Goal: Use online tool/utility: Utilize a website feature to perform a specific function

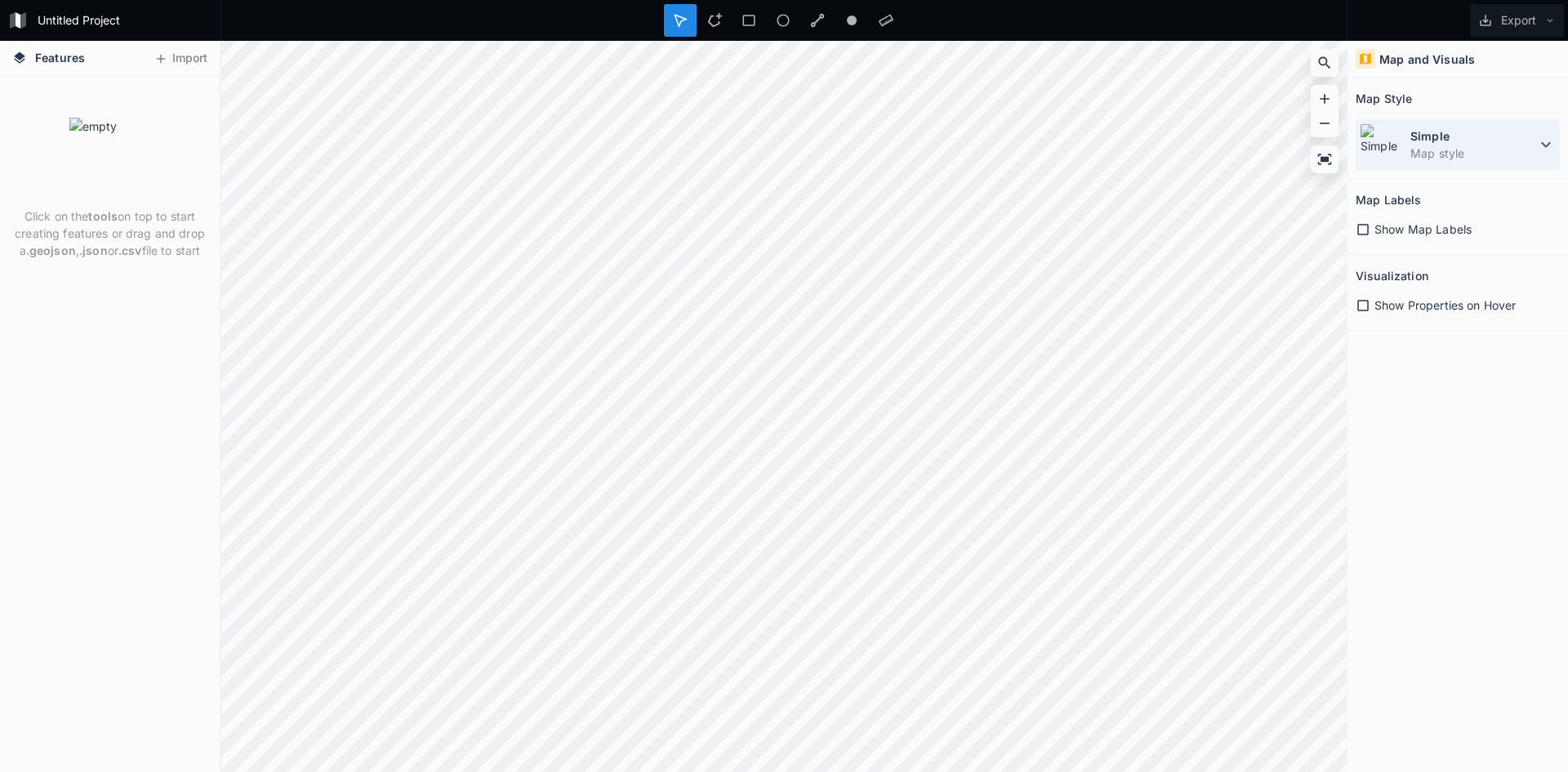
click at [1530, 144] on dt "Simple" at bounding box center [1472, 136] width 126 height 17
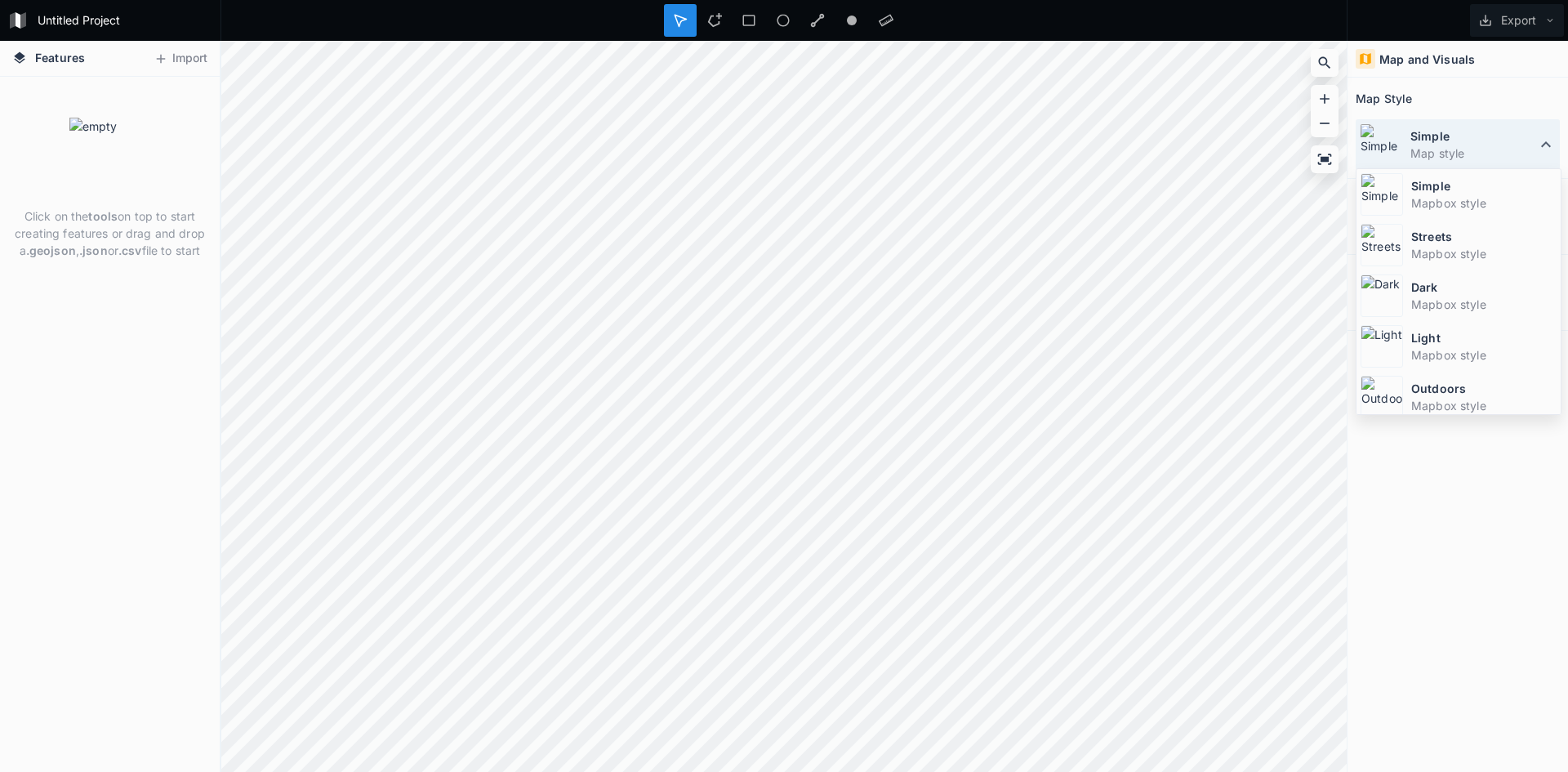
click at [1530, 144] on dt "Simple" at bounding box center [1472, 136] width 126 height 17
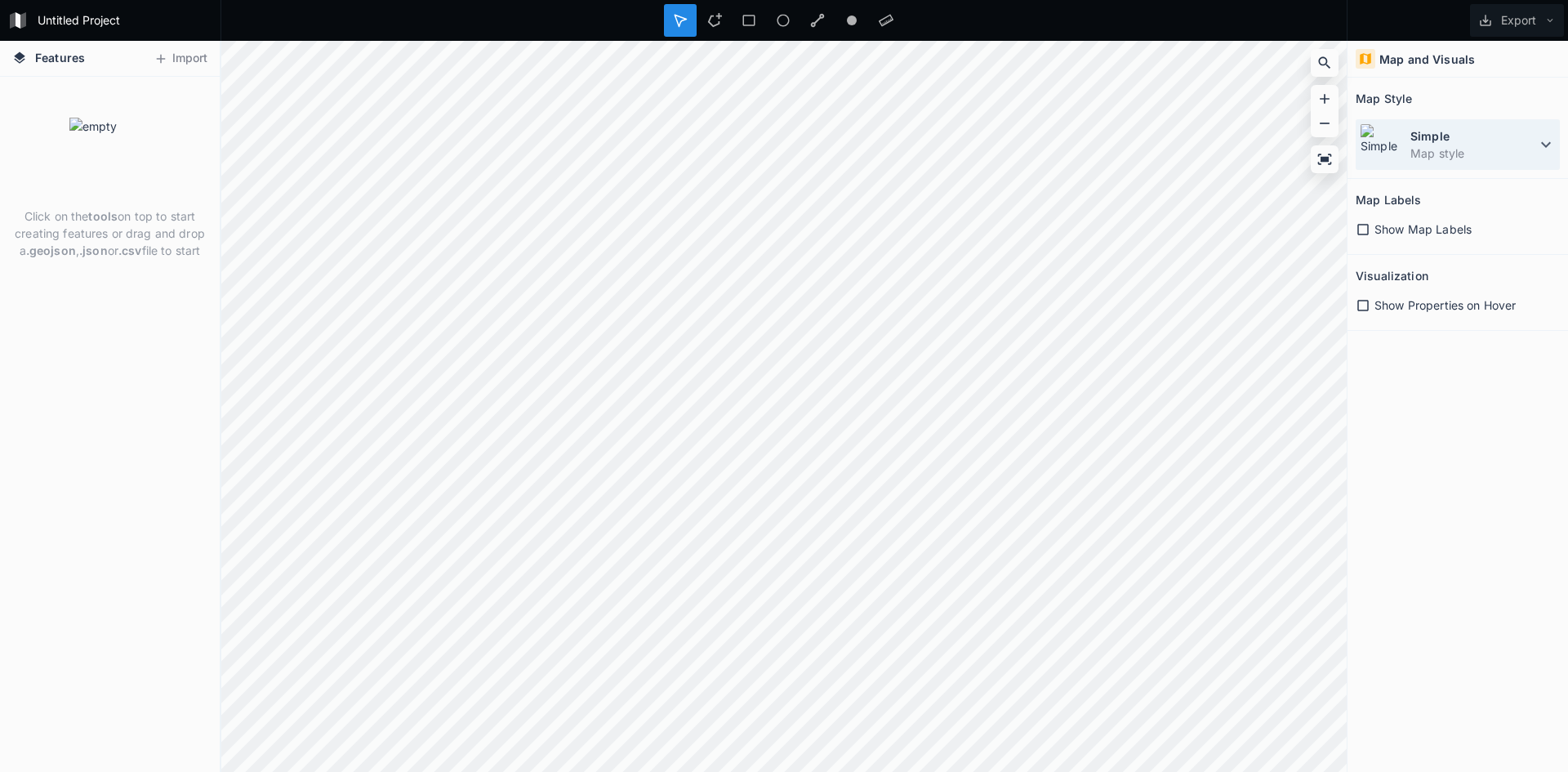
click at [1530, 144] on dt "Simple" at bounding box center [1472, 136] width 126 height 17
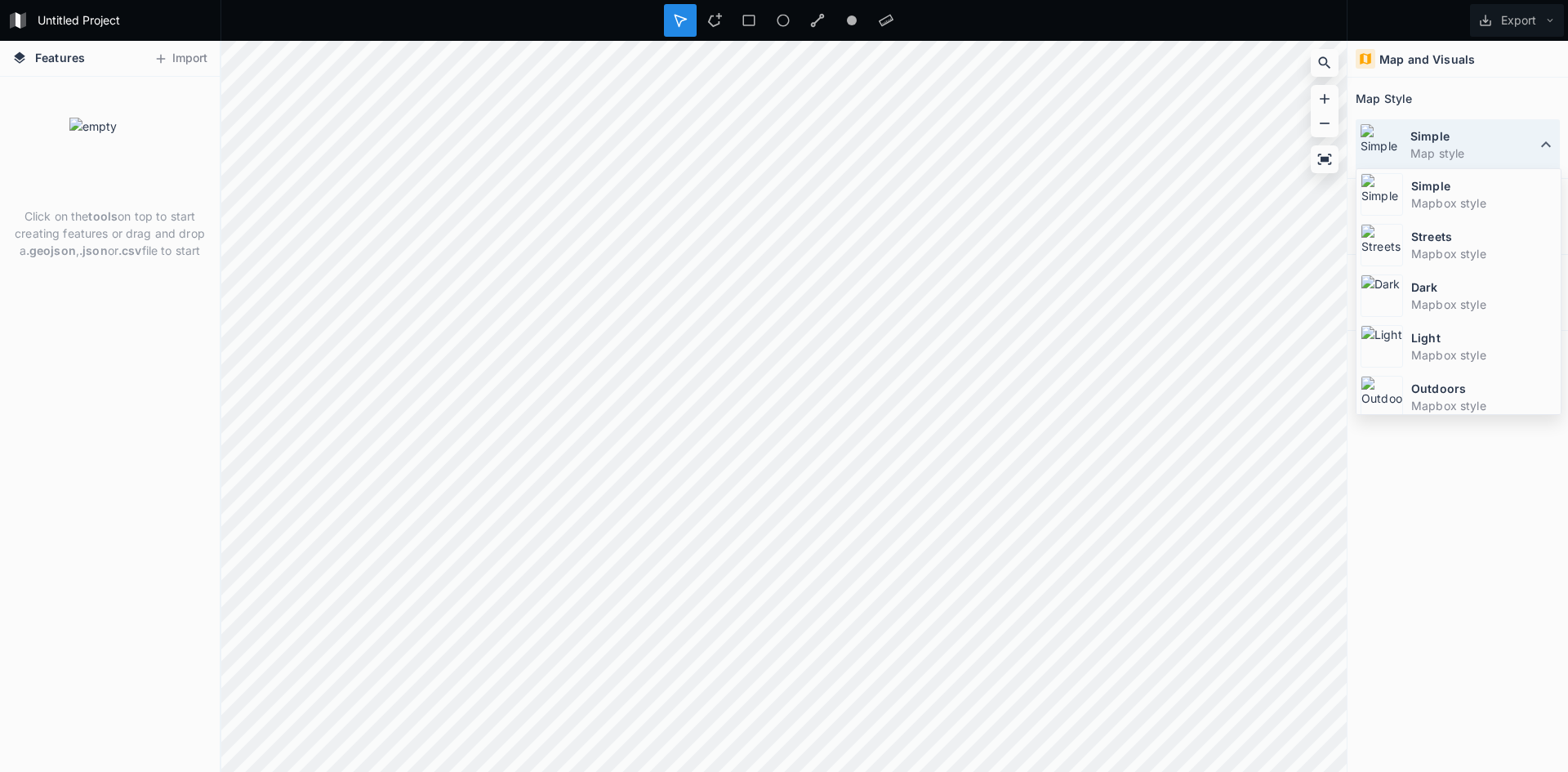
click at [1530, 144] on dt "Simple" at bounding box center [1472, 136] width 126 height 17
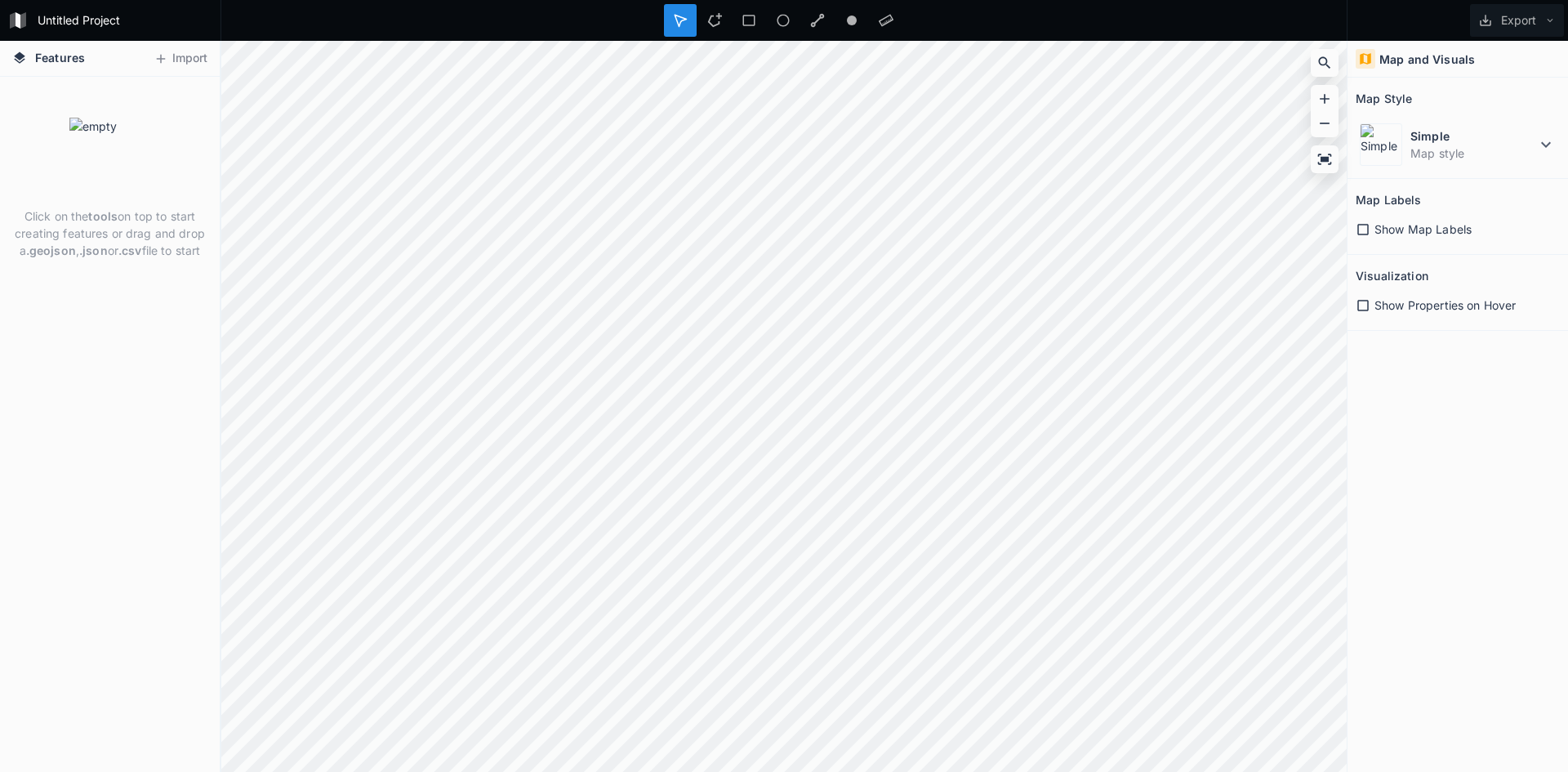
click at [1362, 304] on icon at bounding box center [1363, 305] width 15 height 15
click at [1362, 304] on icon at bounding box center [1363, 305] width 12 height 12
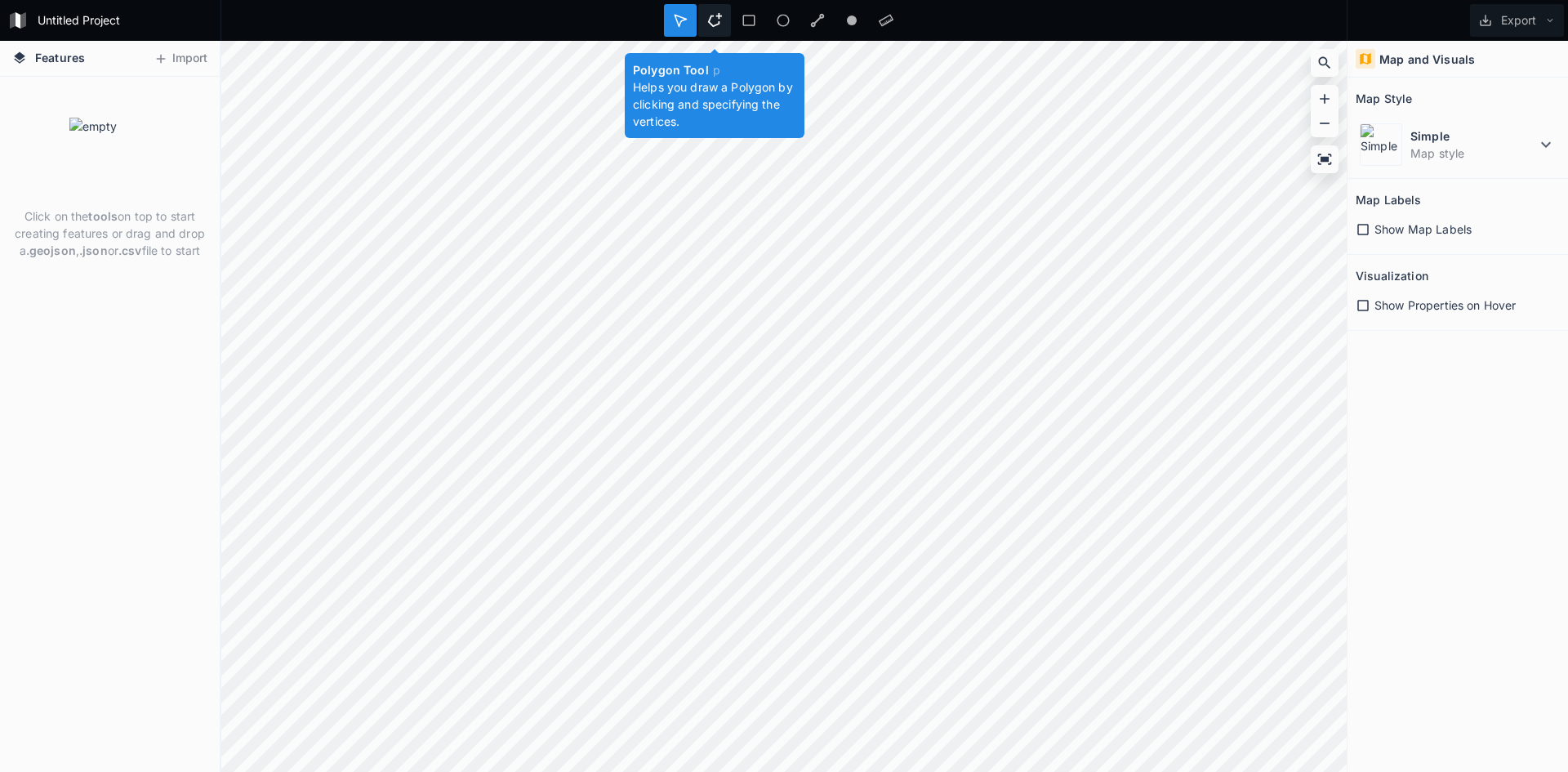
click at [715, 19] on icon at bounding box center [715, 21] width 15 height 15
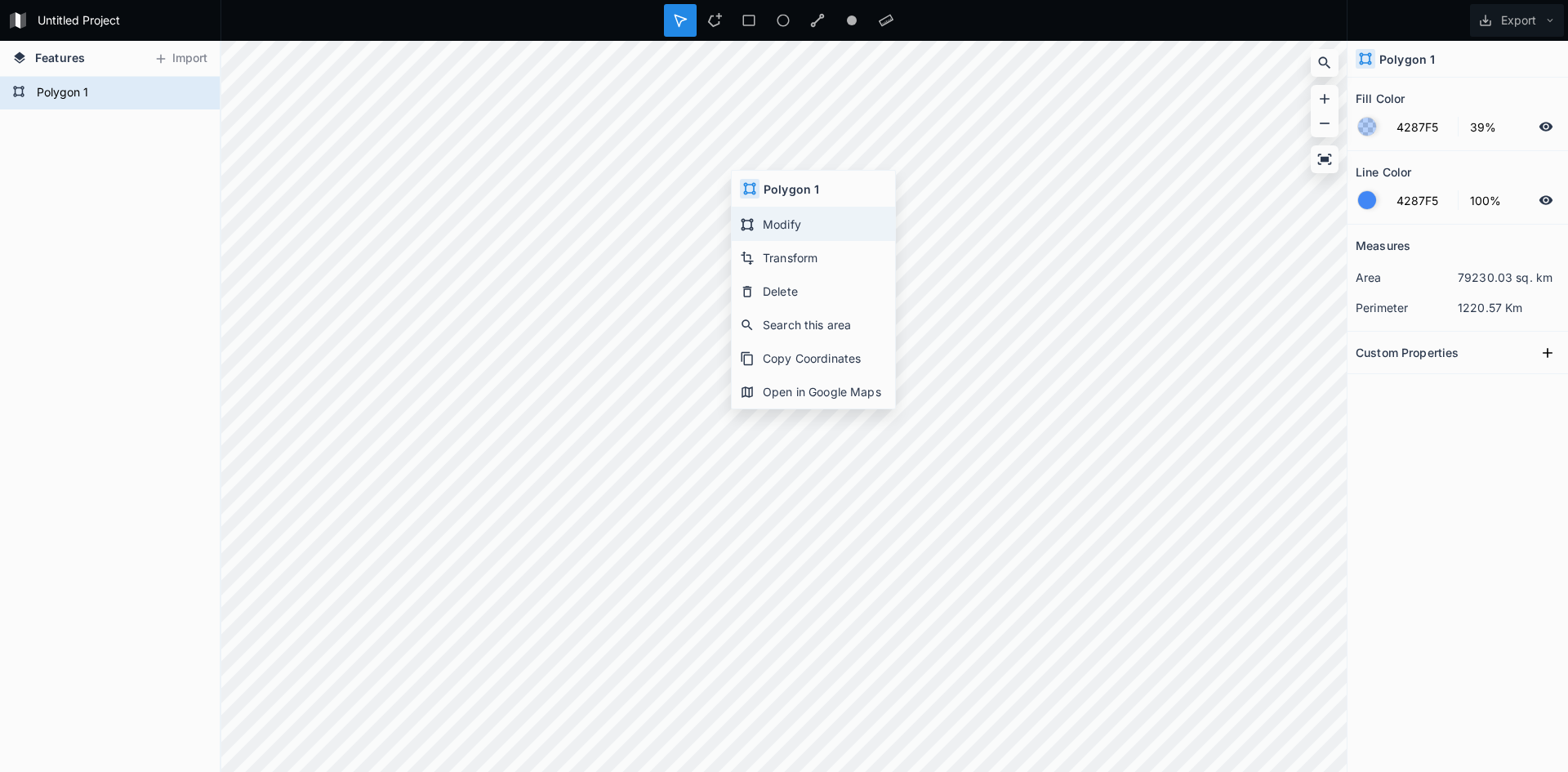
click at [771, 224] on div "Modify" at bounding box center [814, 224] width 163 height 33
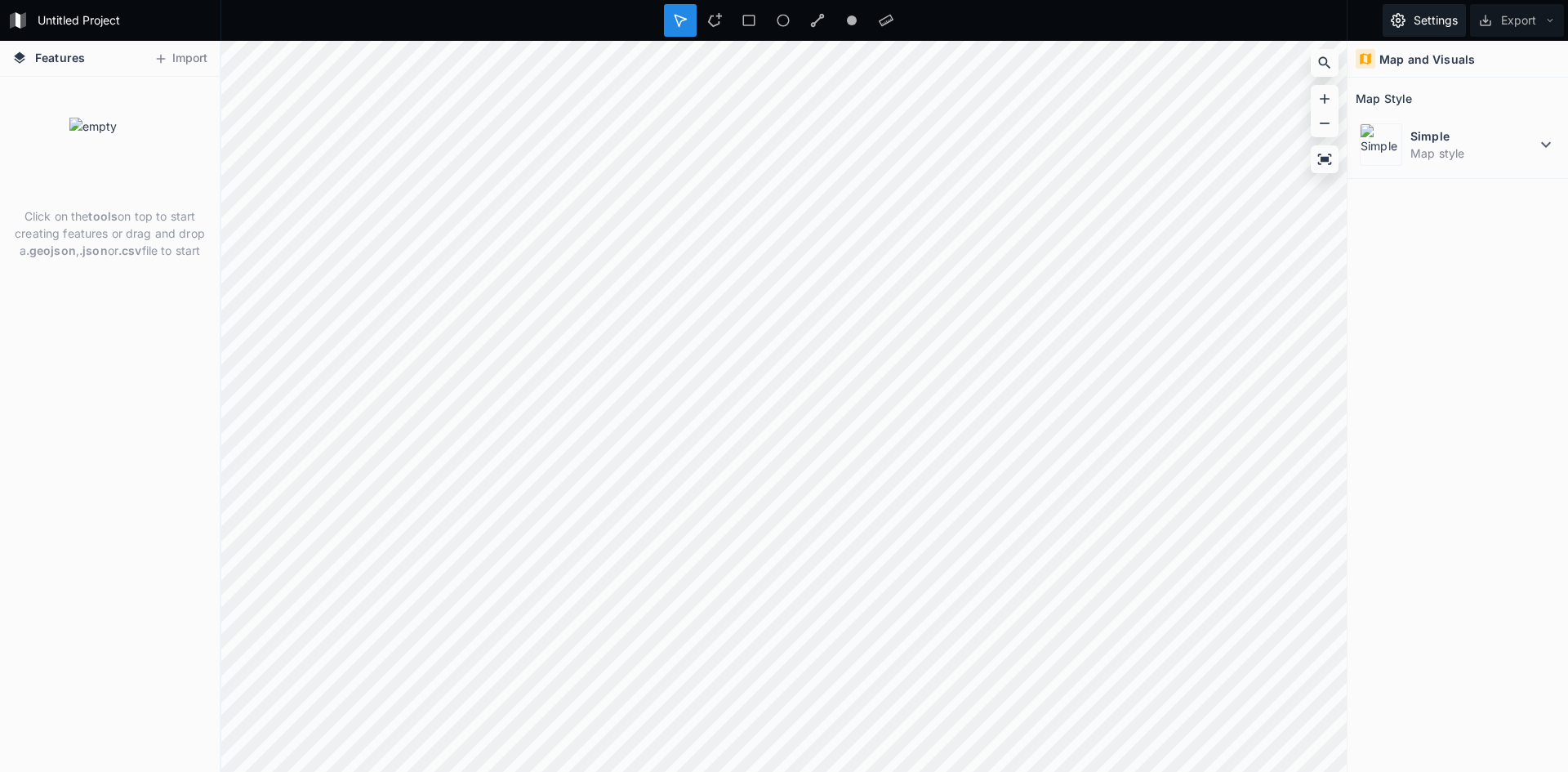
click at [1422, 15] on button "Settings" at bounding box center [1424, 20] width 83 height 32
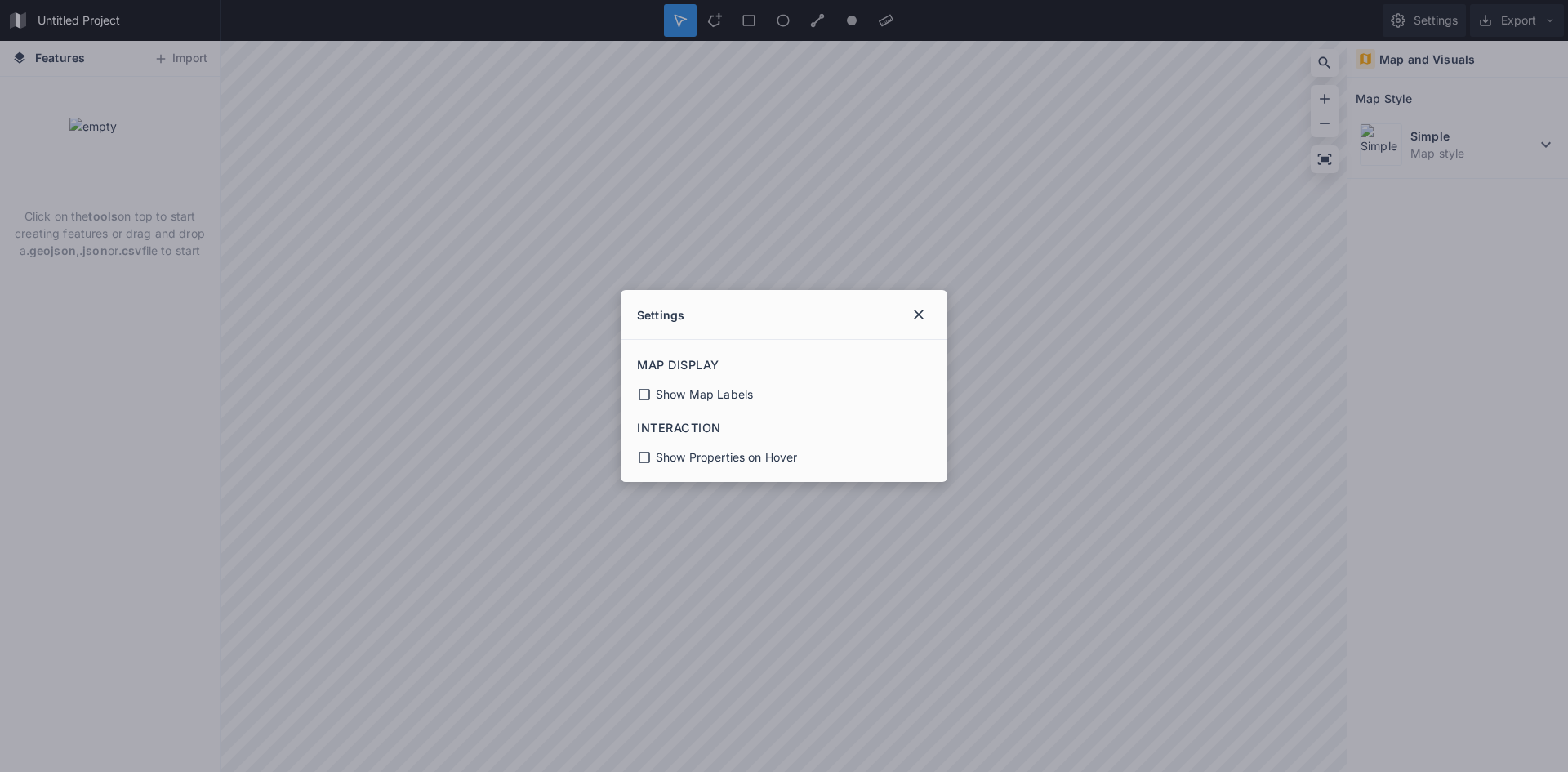
click at [720, 393] on span "Show Map Labels" at bounding box center [704, 393] width 97 height 17
click at [705, 389] on span "Show Map Labels" at bounding box center [704, 393] width 97 height 17
click at [667, 458] on span "Show Properties on Hover" at bounding box center [726, 457] width 141 height 17
click at [923, 309] on icon at bounding box center [919, 314] width 17 height 17
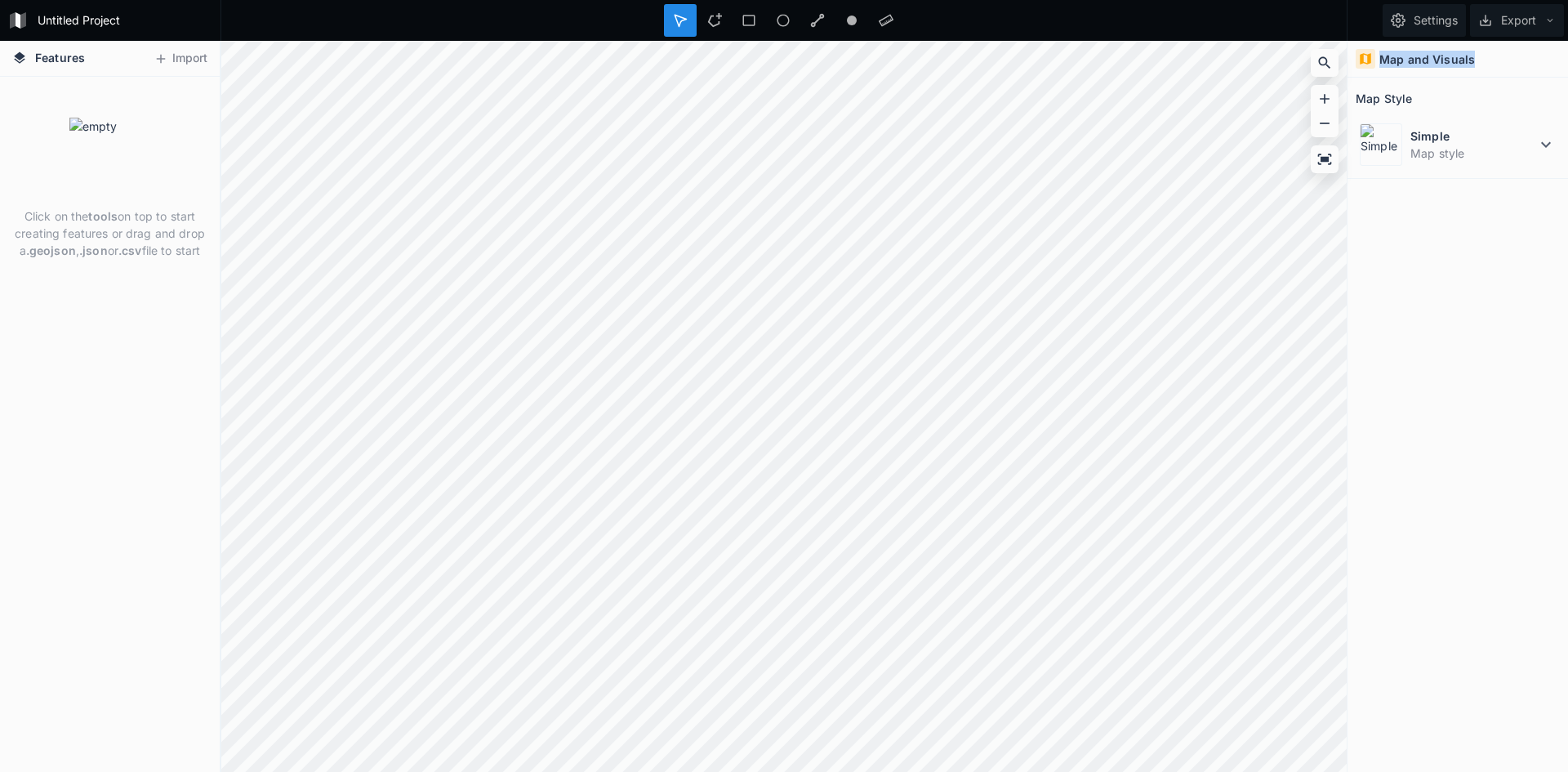
drag, startPoint x: 1374, startPoint y: 57, endPoint x: 1493, endPoint y: 127, distance: 138.1
click at [1496, 65] on div "Map and Visuals" at bounding box center [1457, 59] width 220 height 37
click at [1496, 151] on dd "Map style" at bounding box center [1472, 153] width 126 height 17
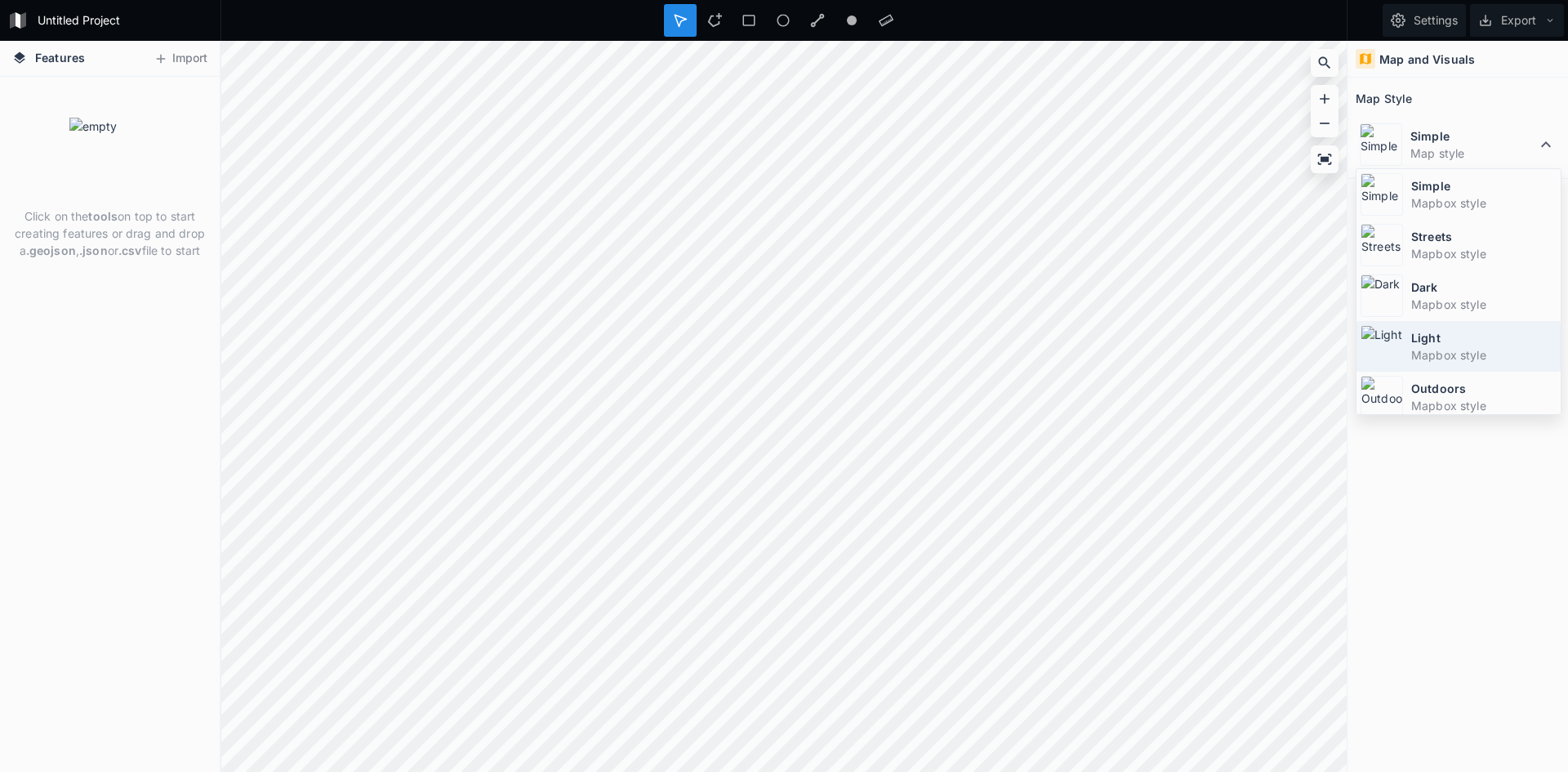
click at [1463, 335] on dt "Light" at bounding box center [1483, 338] width 146 height 17
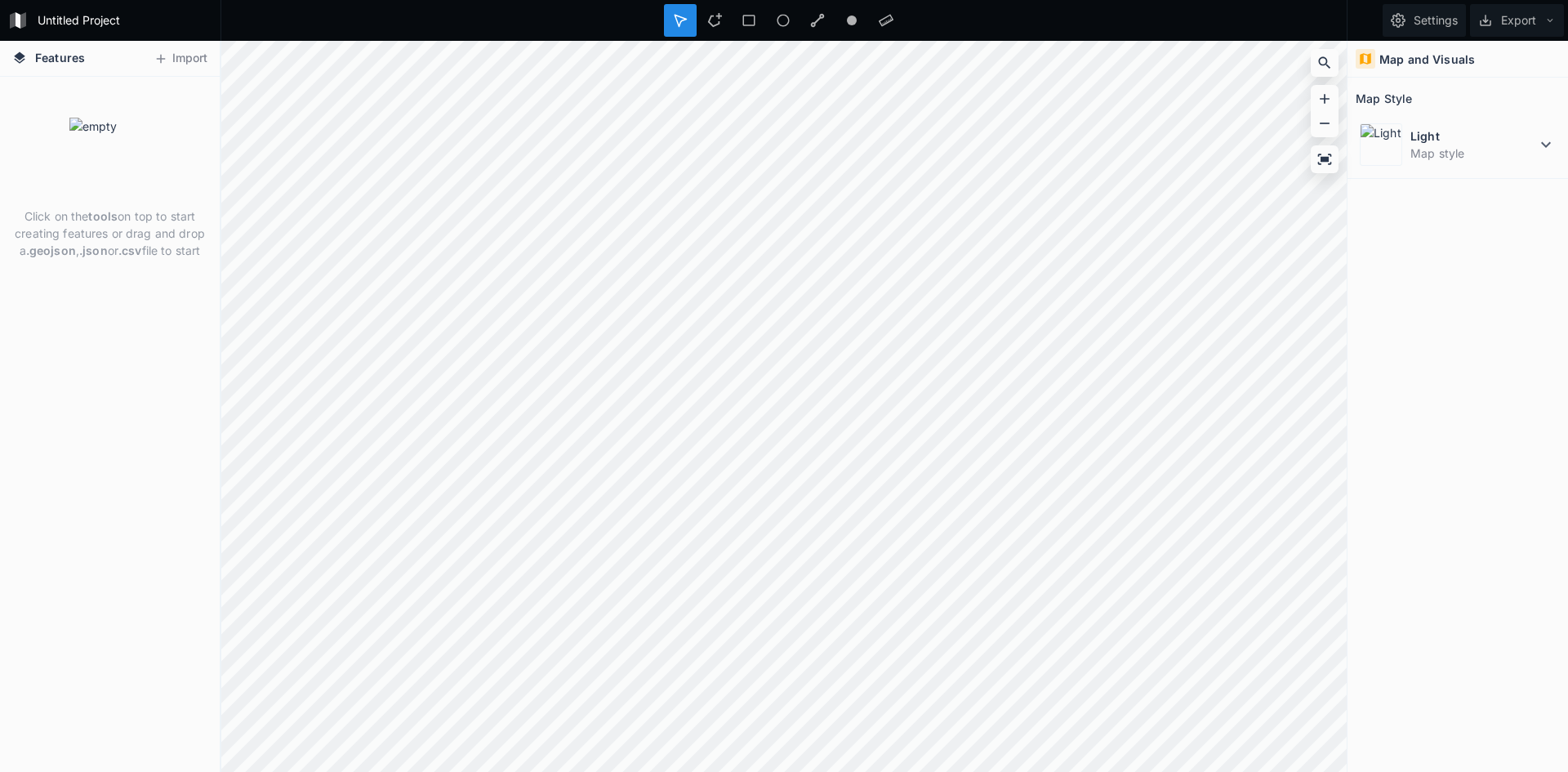
click at [1431, 108] on div "Map Style" at bounding box center [1457, 98] width 204 height 25
click at [1450, 161] on div "Light Map style" at bounding box center [1457, 144] width 204 height 51
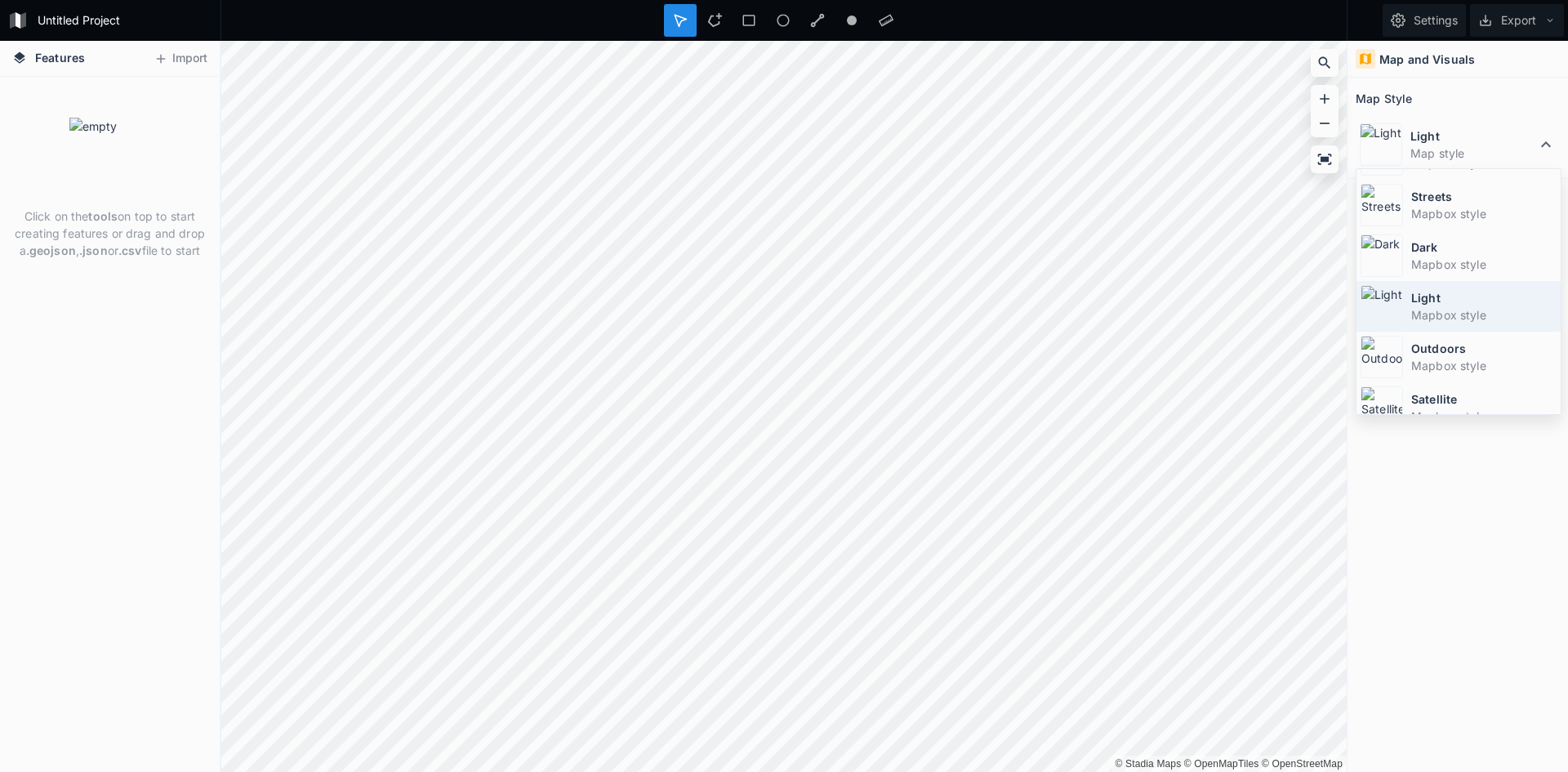
scroll to position [59, 0]
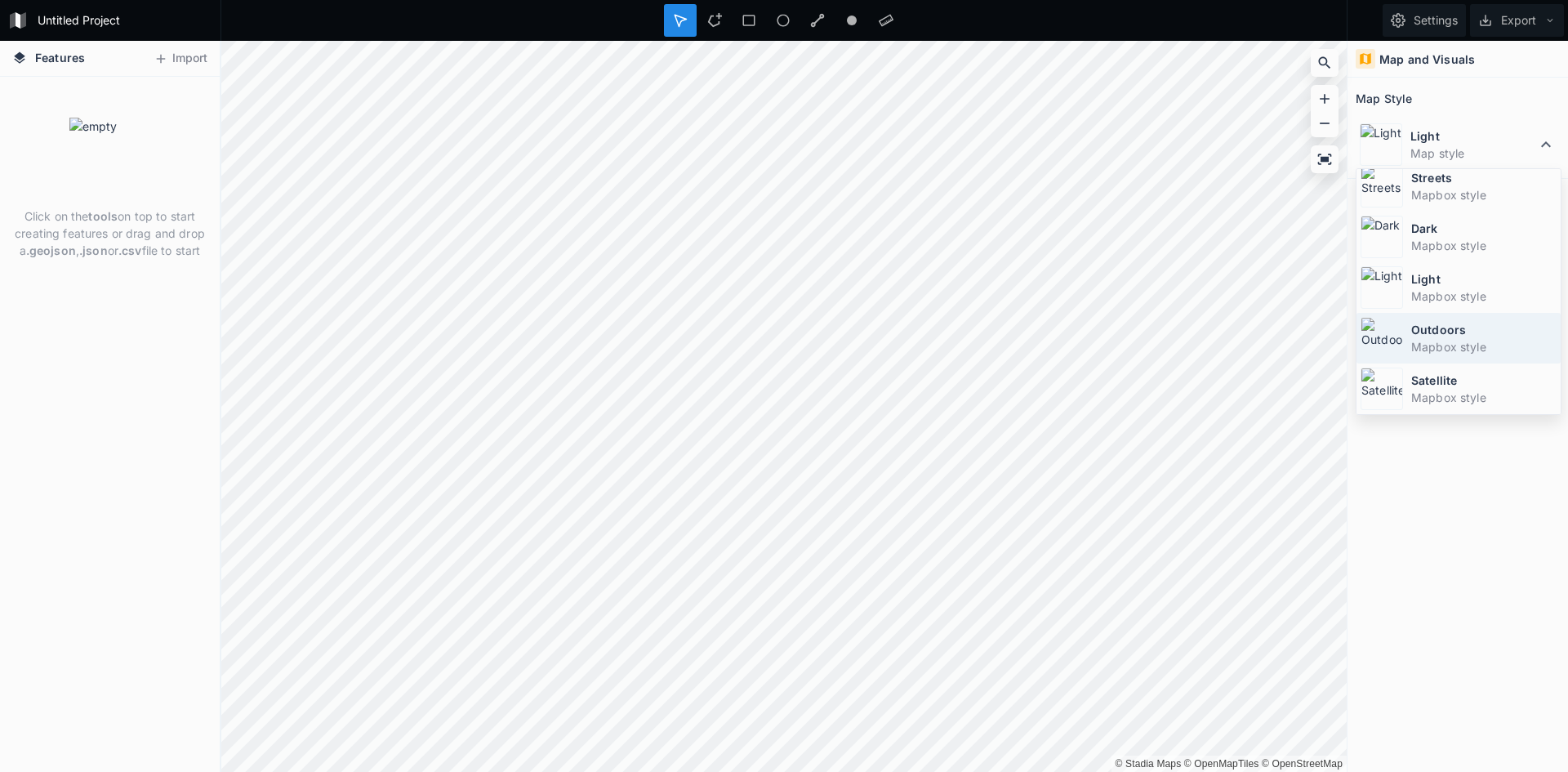
click at [1447, 347] on dd "Mapbox style" at bounding box center [1483, 346] width 146 height 17
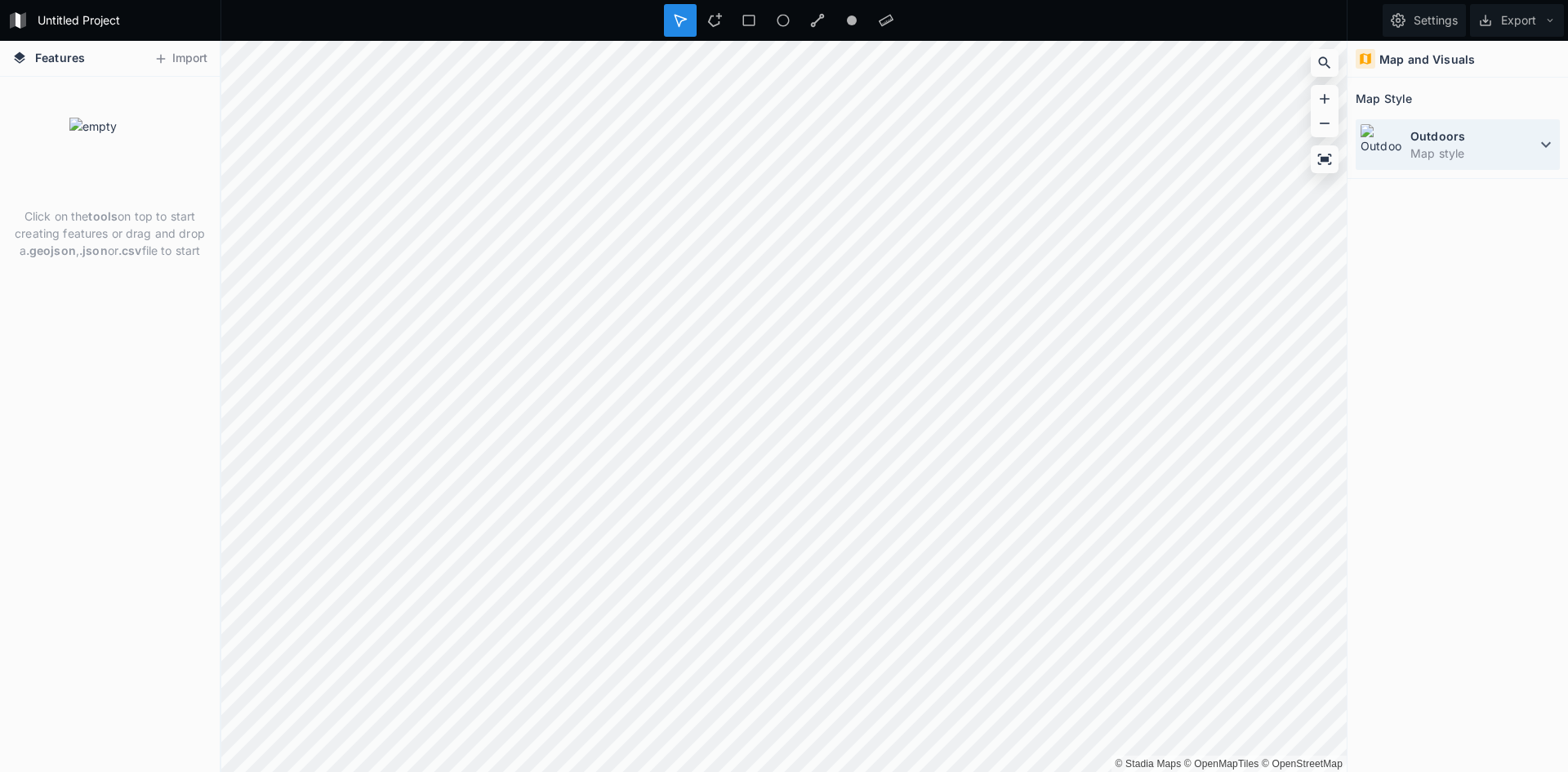
click at [1493, 130] on dt "Outdoors" at bounding box center [1472, 136] width 126 height 17
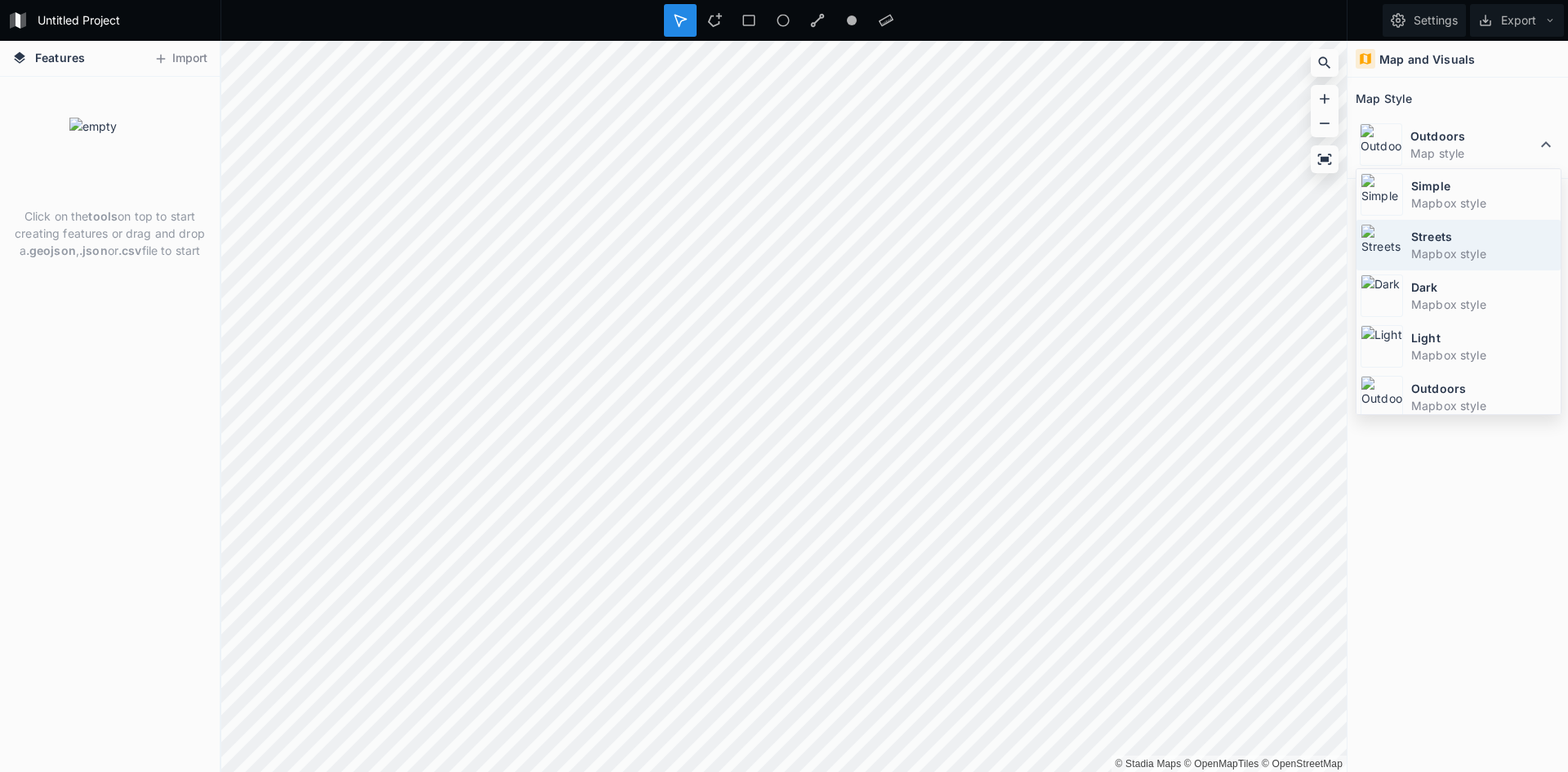
click at [1461, 253] on dd "Mapbox style" at bounding box center [1483, 254] width 146 height 17
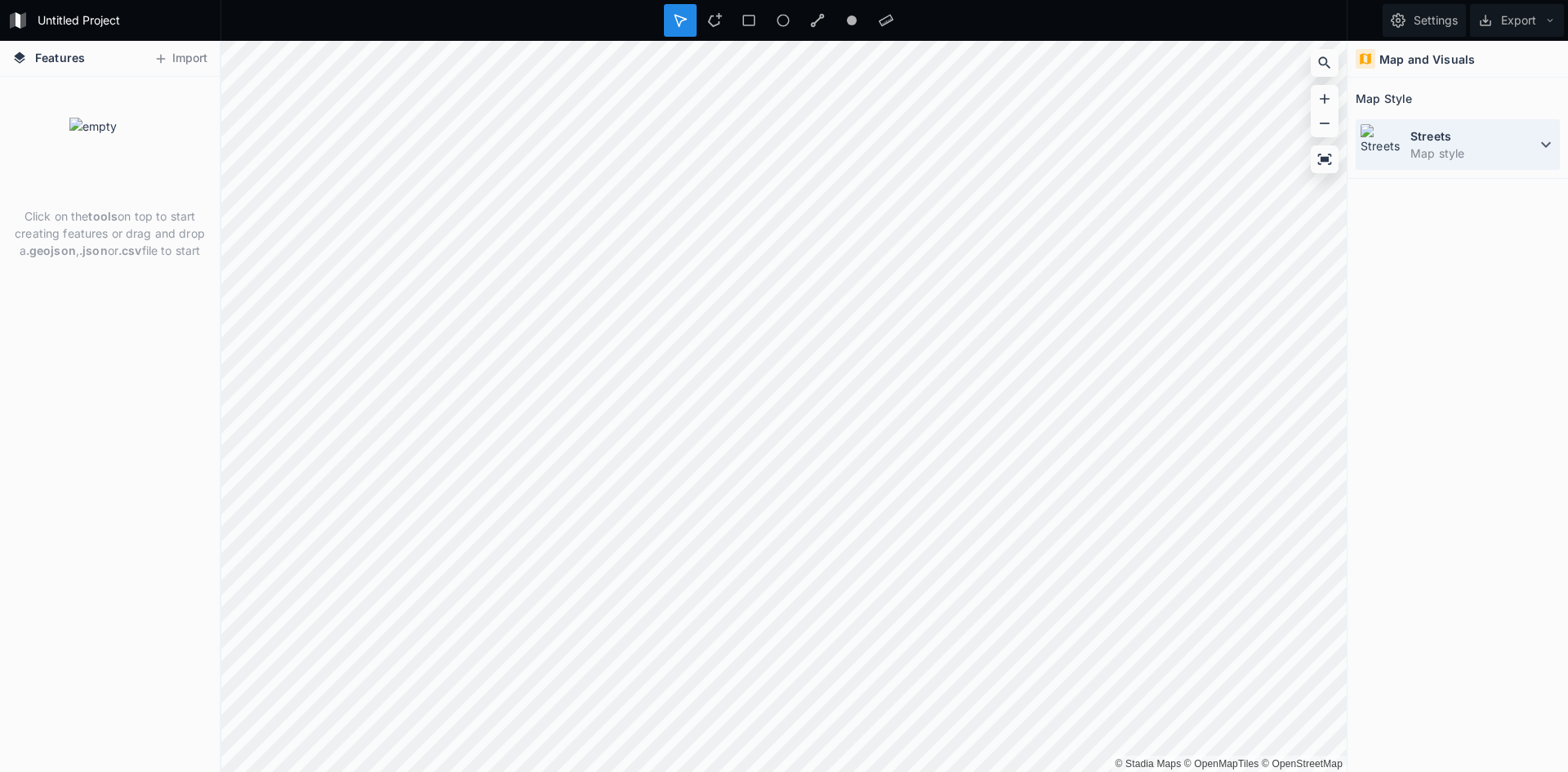
click at [1465, 151] on dd "Map style" at bounding box center [1472, 153] width 126 height 17
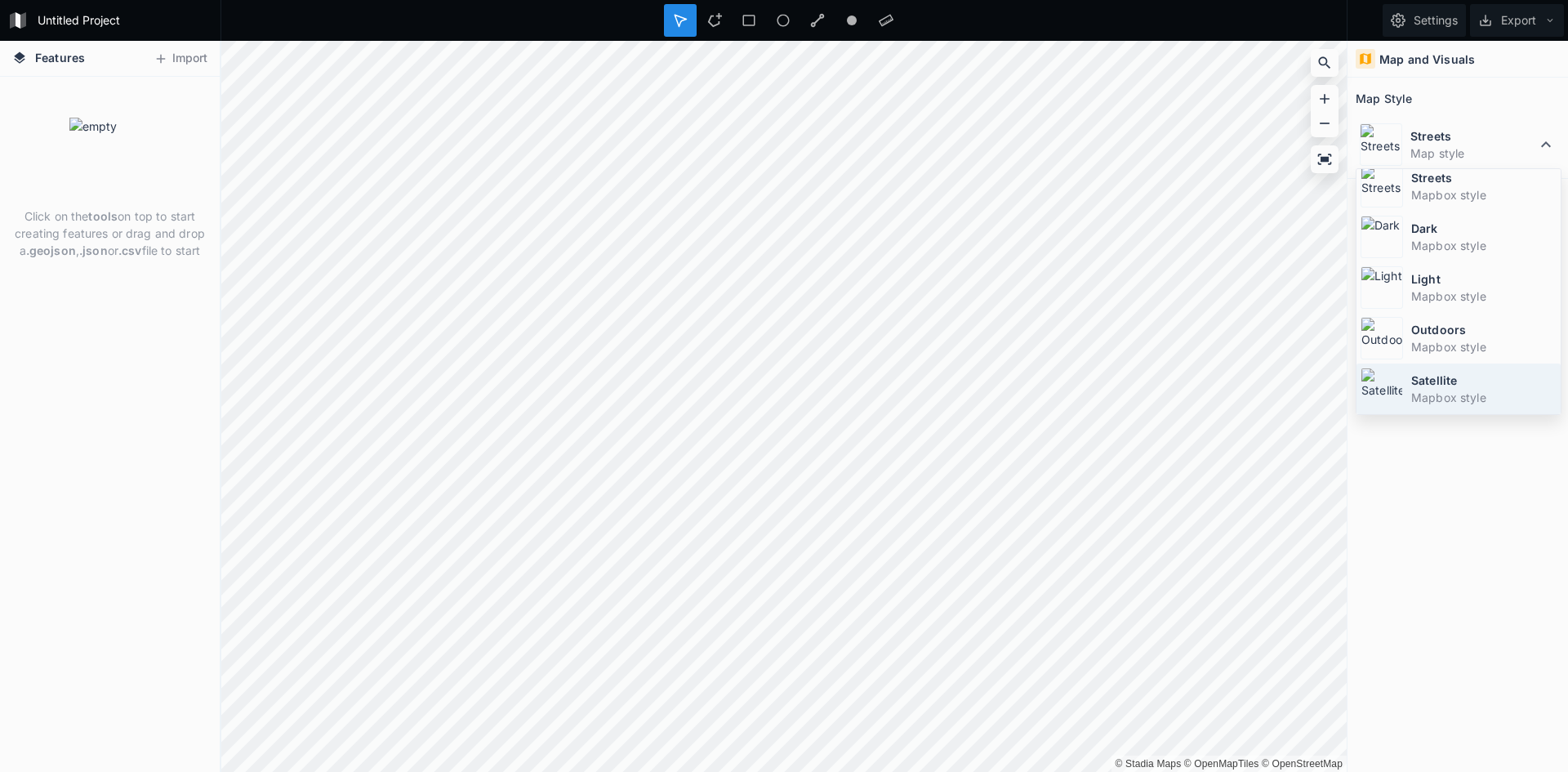
click at [1448, 381] on dt "Satellite" at bounding box center [1483, 380] width 146 height 17
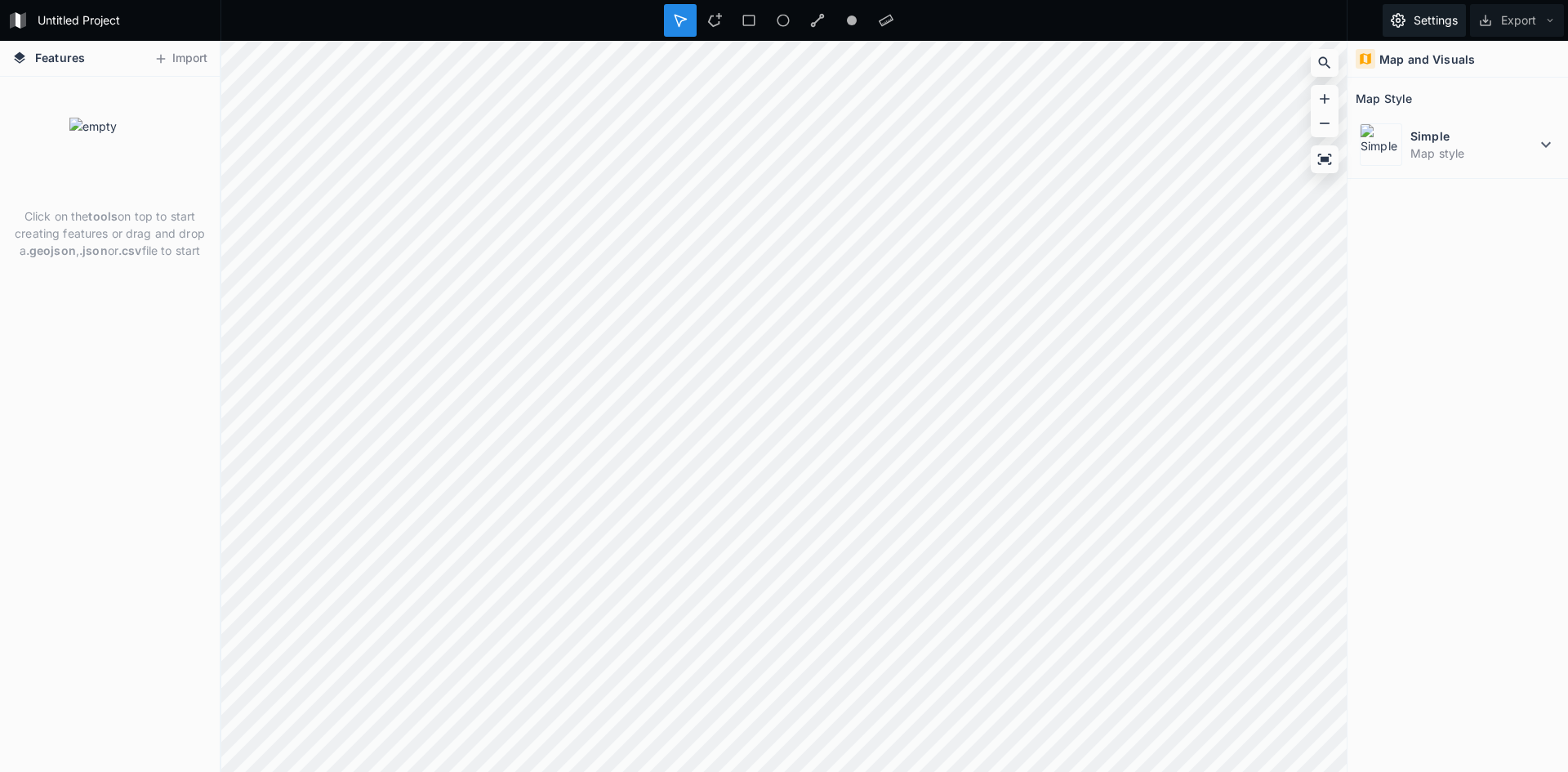
click at [1438, 22] on button "Settings" at bounding box center [1424, 20] width 83 height 32
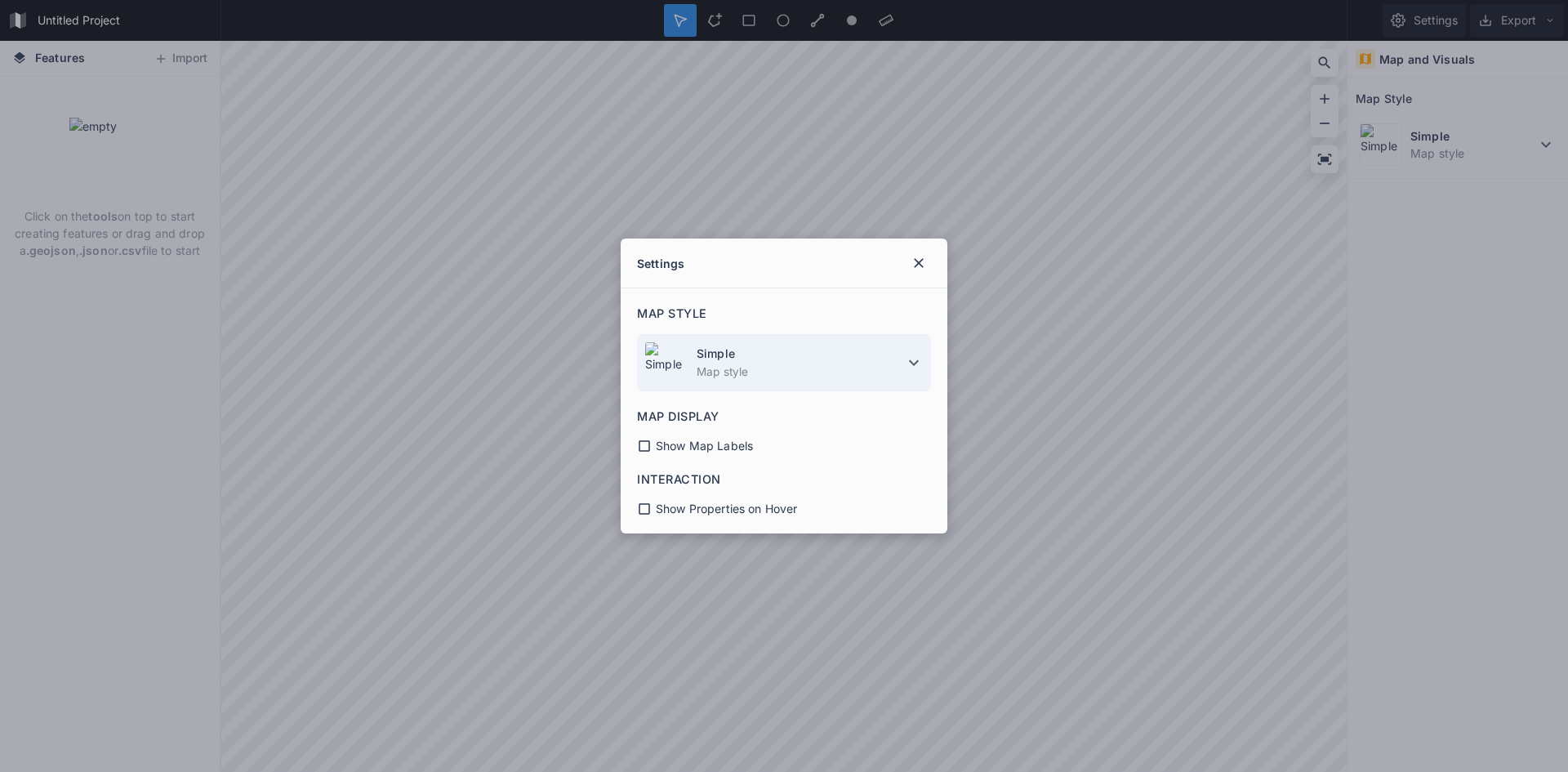
click at [918, 361] on icon at bounding box center [914, 363] width 20 height 20
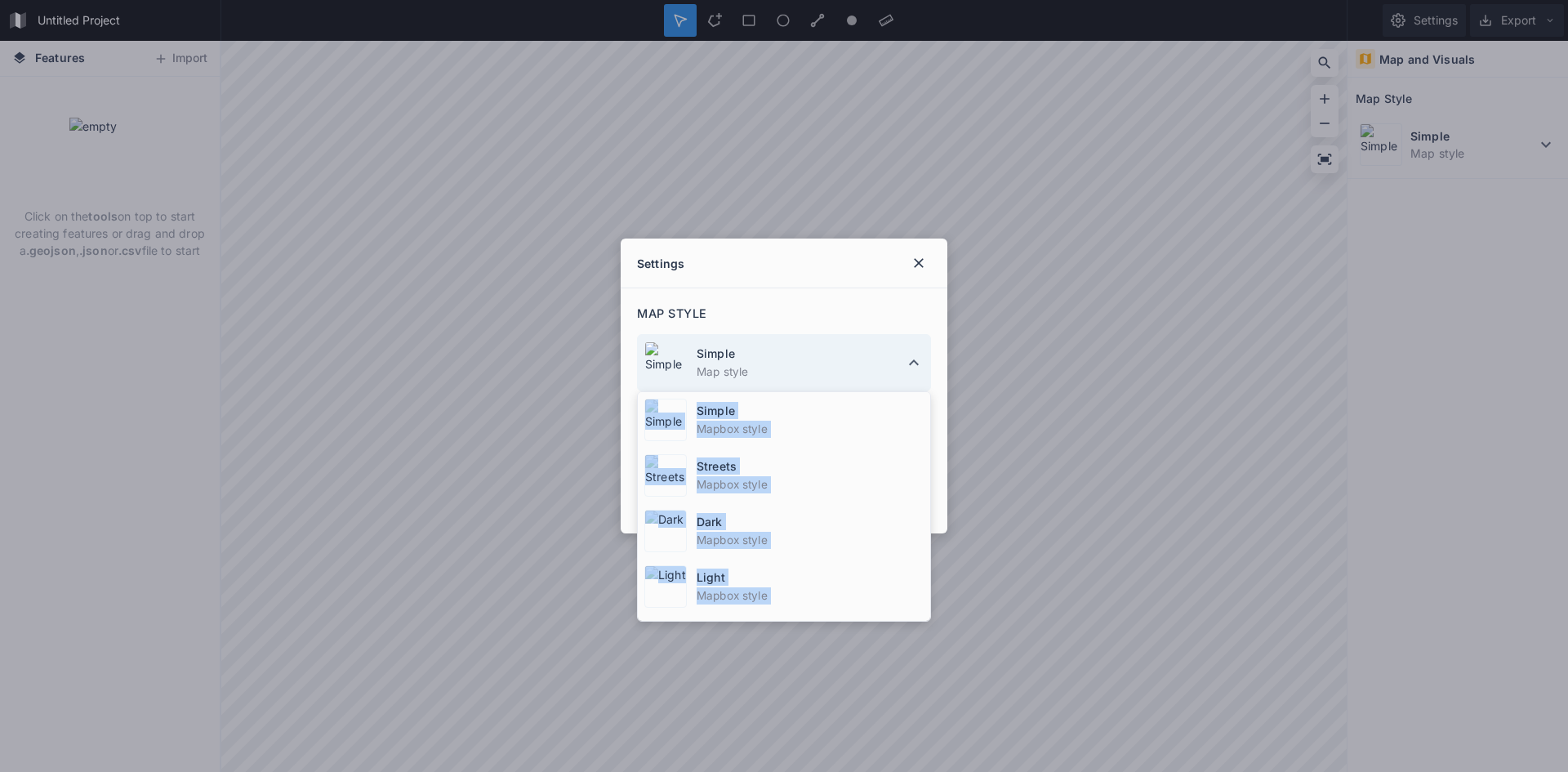
click at [918, 361] on icon at bounding box center [914, 363] width 20 height 20
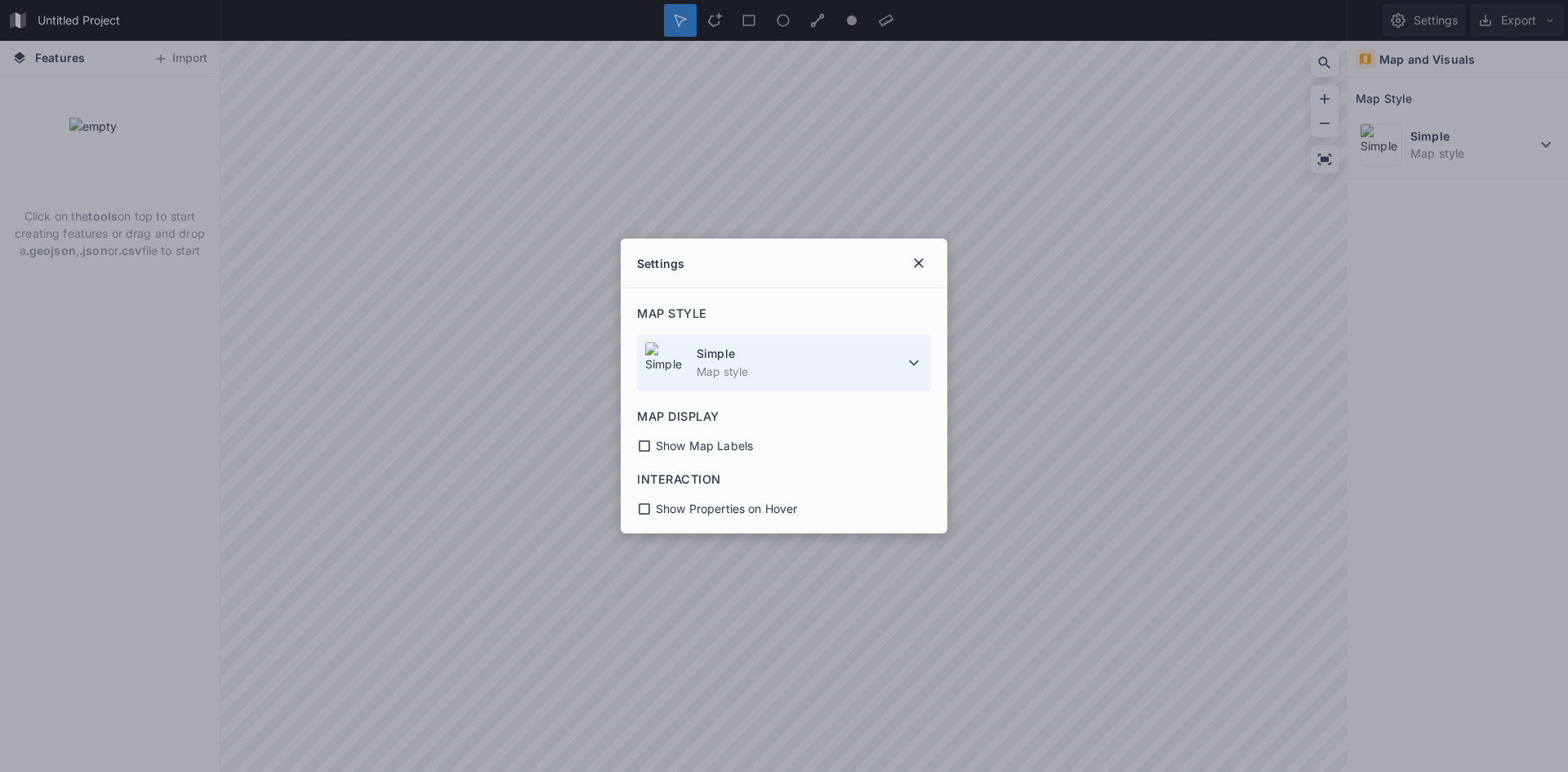
click at [918, 361] on icon at bounding box center [914, 363] width 10 height 6
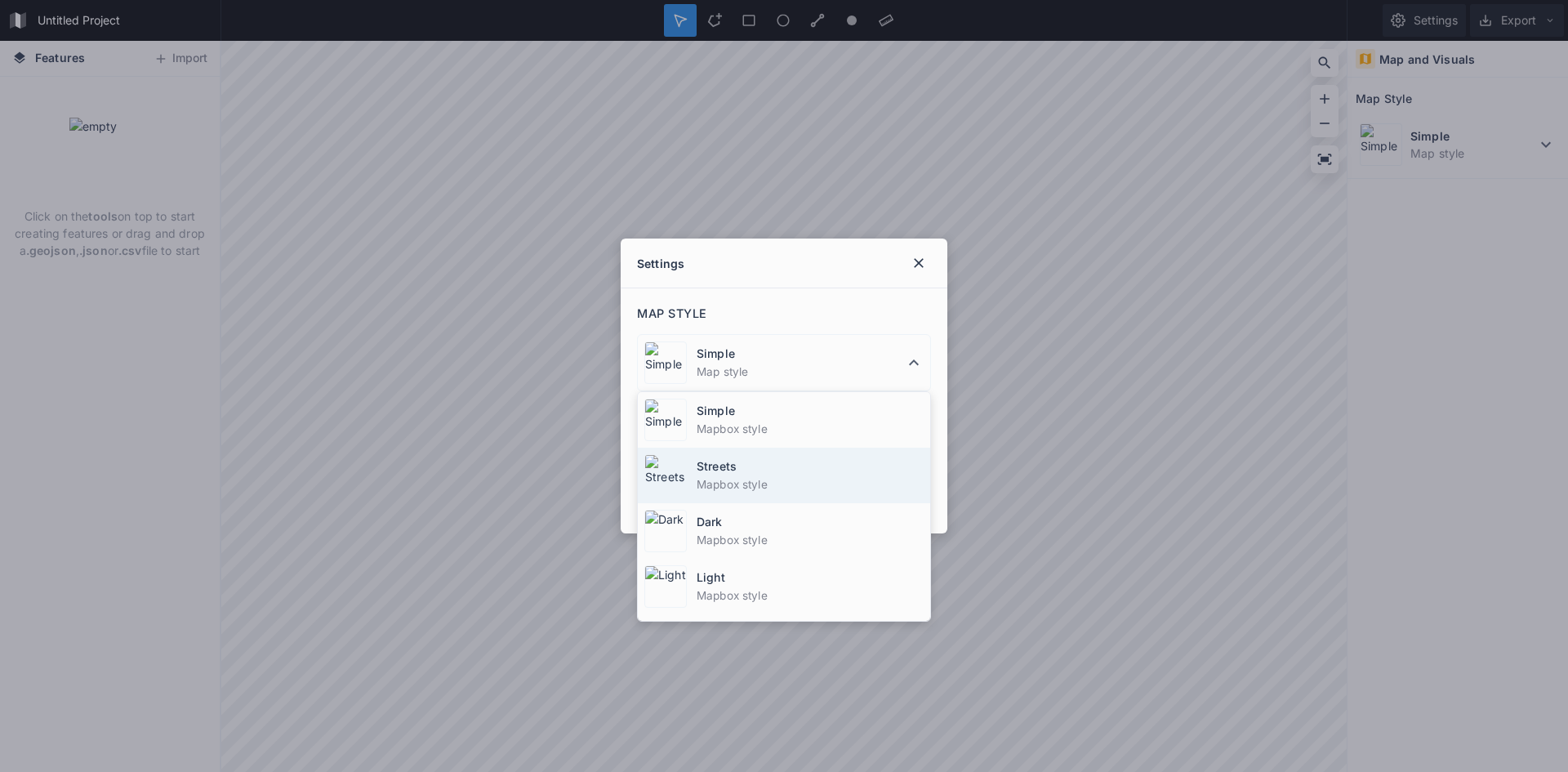
click at [777, 498] on div "Streets Mapbox style" at bounding box center [784, 475] width 292 height 56
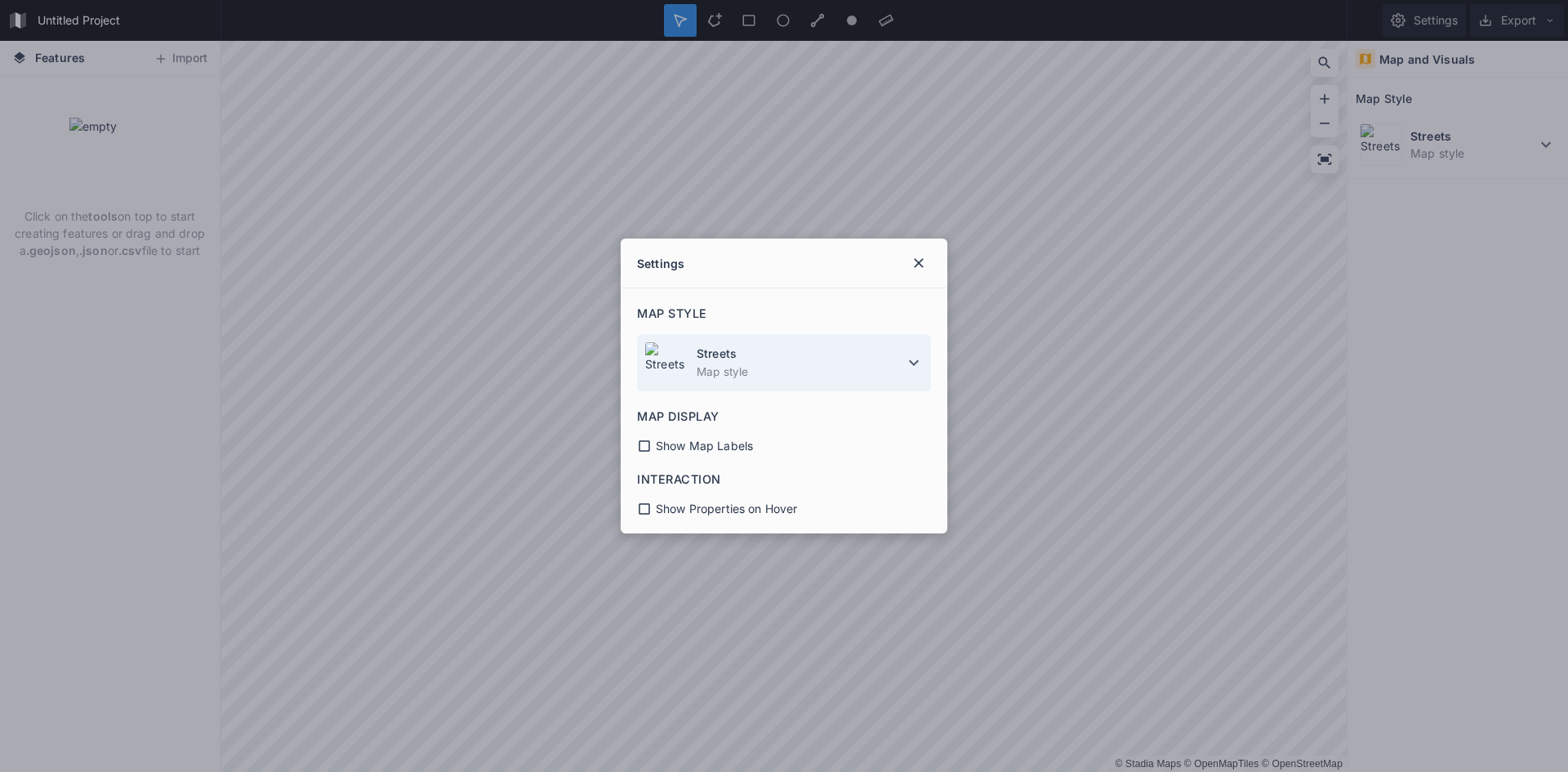
click at [863, 352] on dt "Streets" at bounding box center [799, 353] width 207 height 17
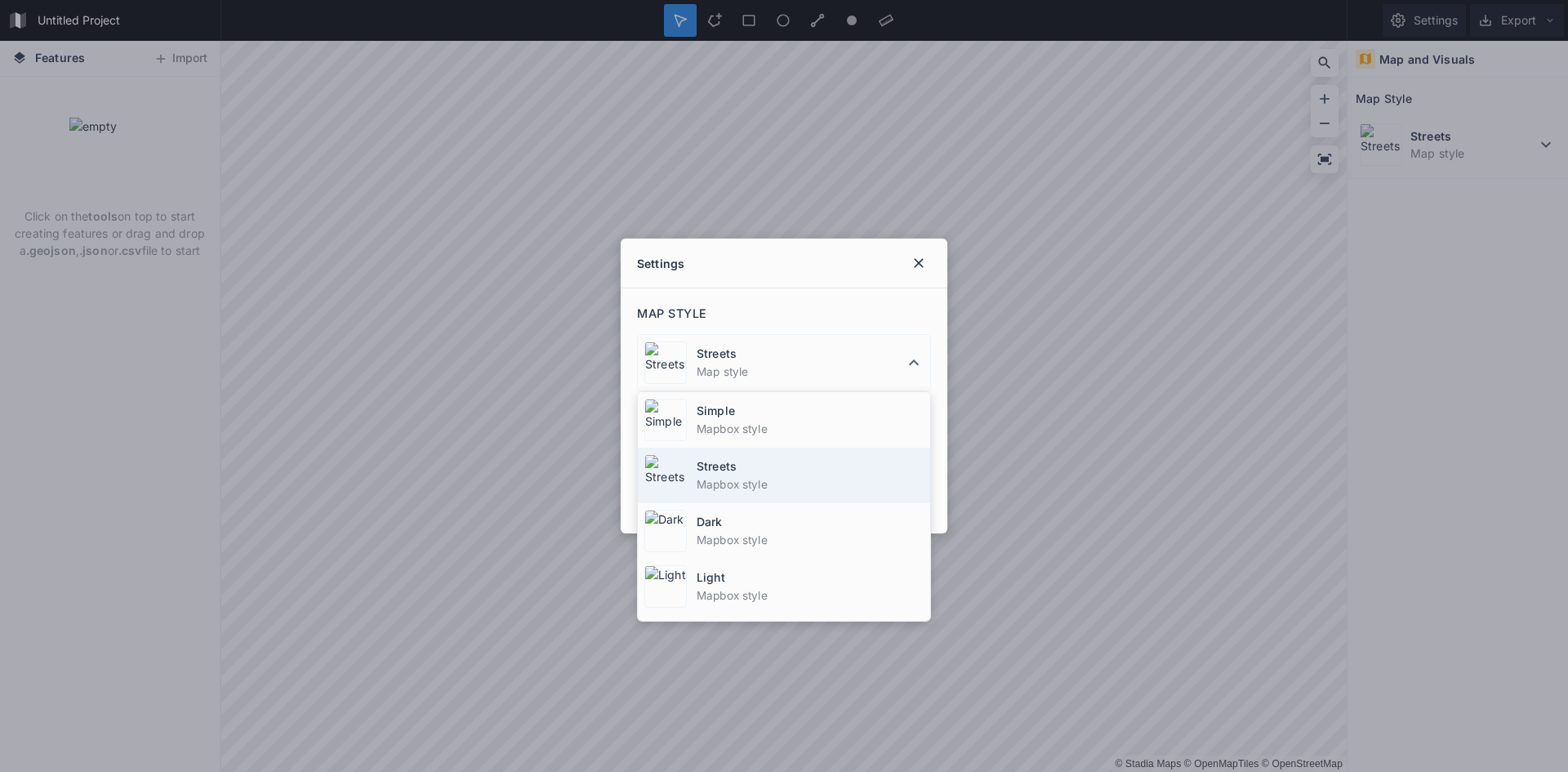
click at [812, 468] on dt "Streets" at bounding box center [809, 466] width 227 height 17
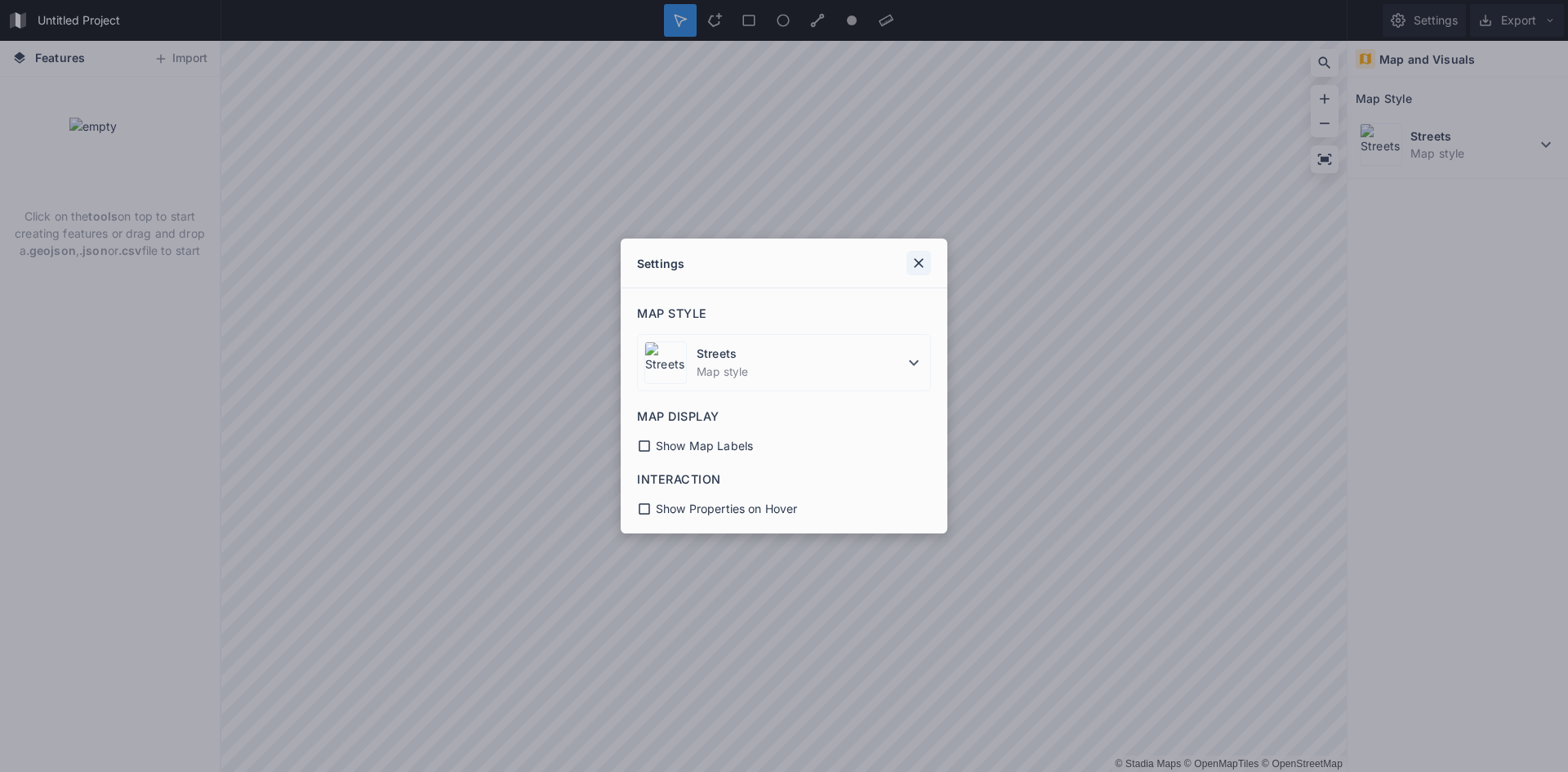
click at [917, 268] on icon at bounding box center [919, 263] width 17 height 17
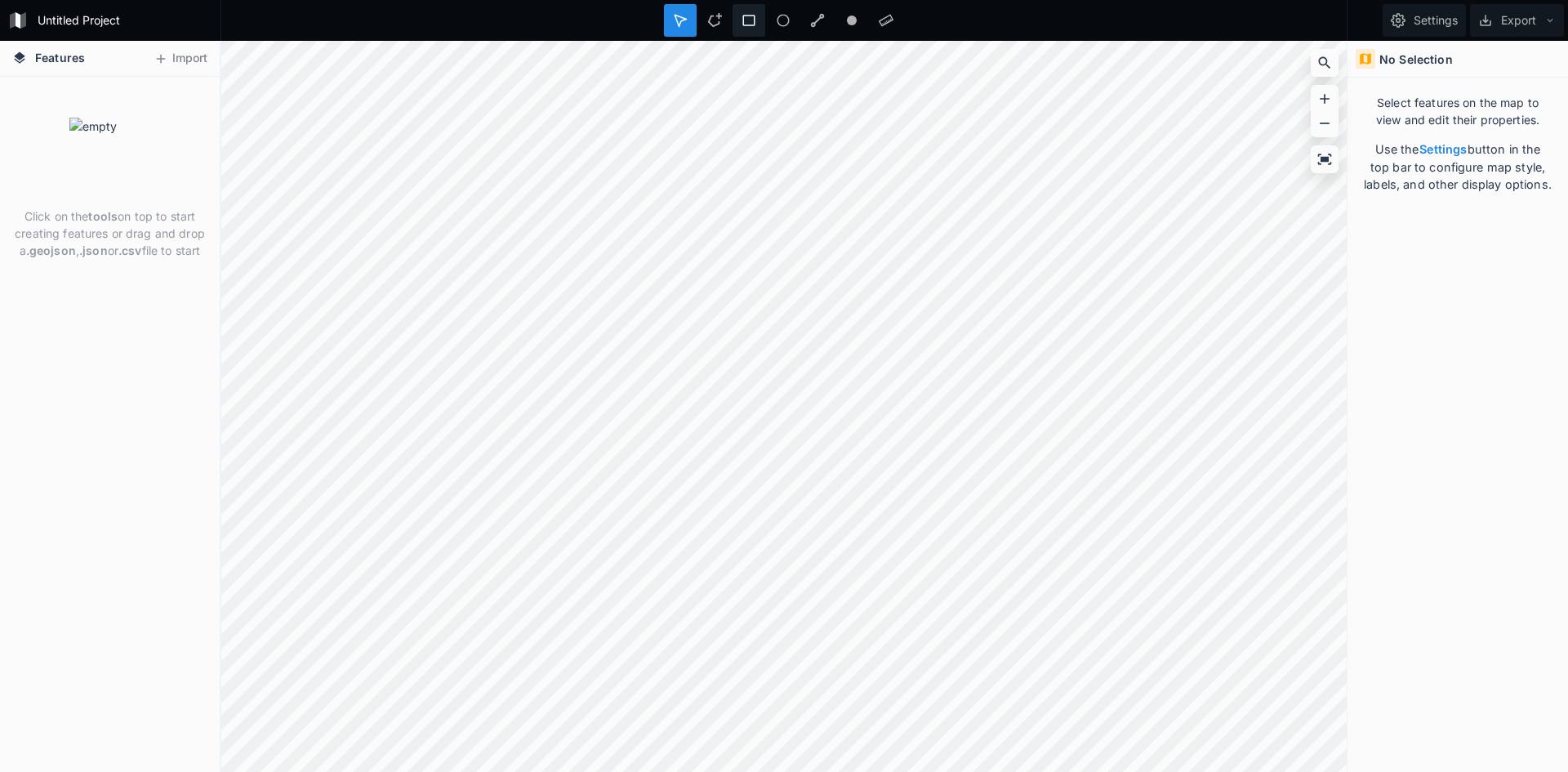
click at [743, 16] on icon at bounding box center [749, 21] width 12 height 12
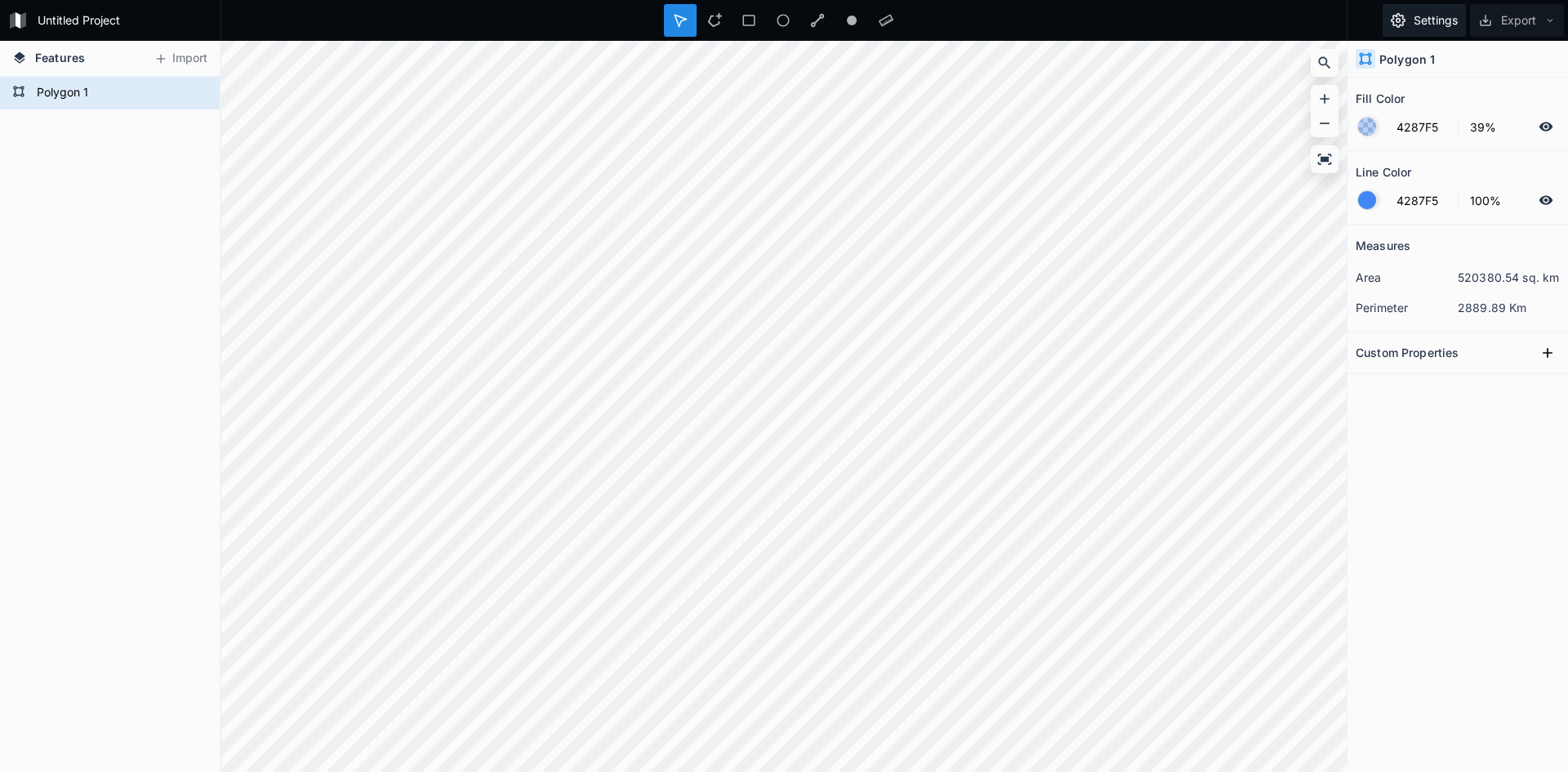
click at [1433, 18] on button "Settings" at bounding box center [1424, 20] width 83 height 32
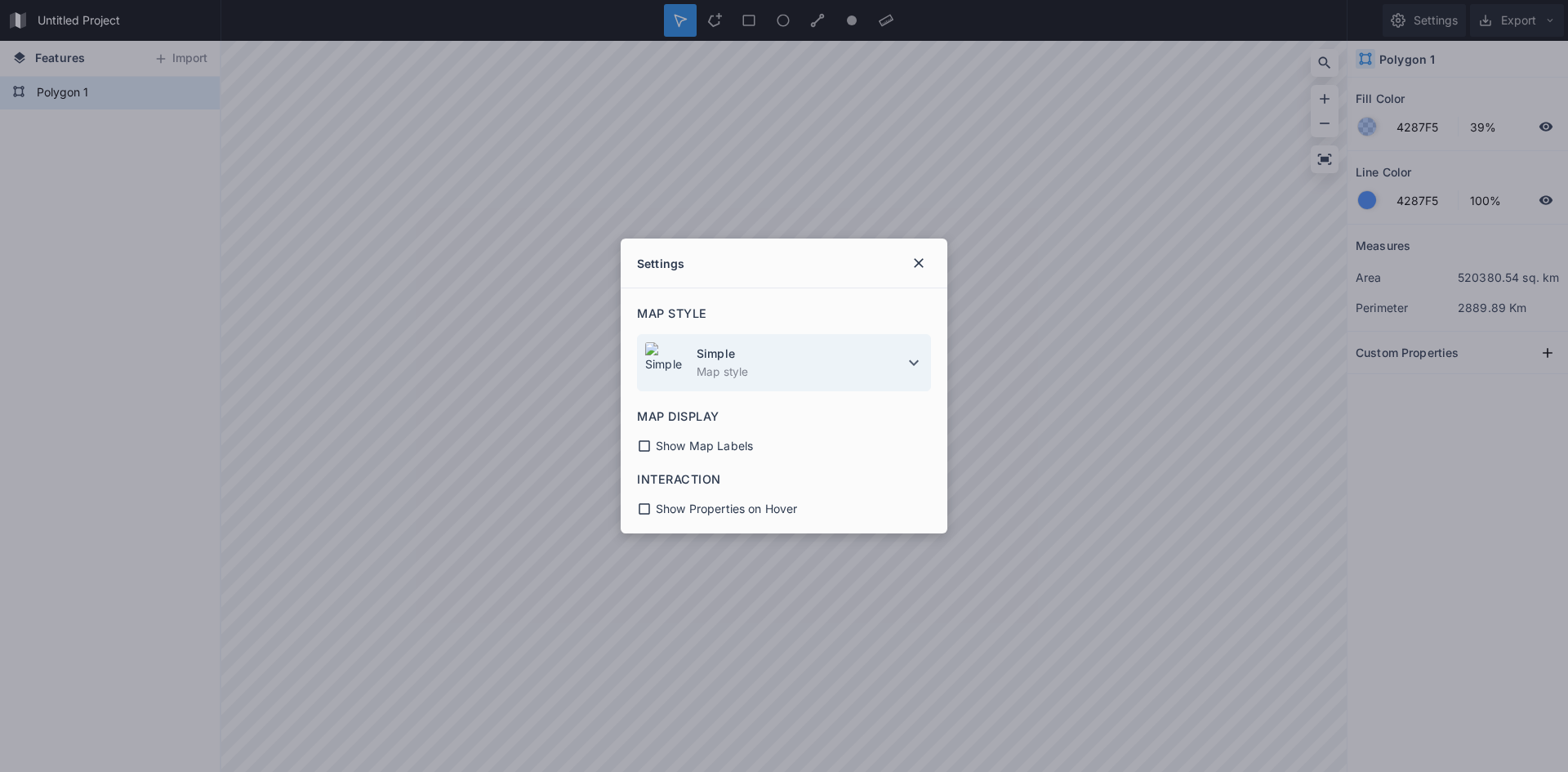
click at [832, 362] on dl "Simple Map style" at bounding box center [799, 362] width 207 height 36
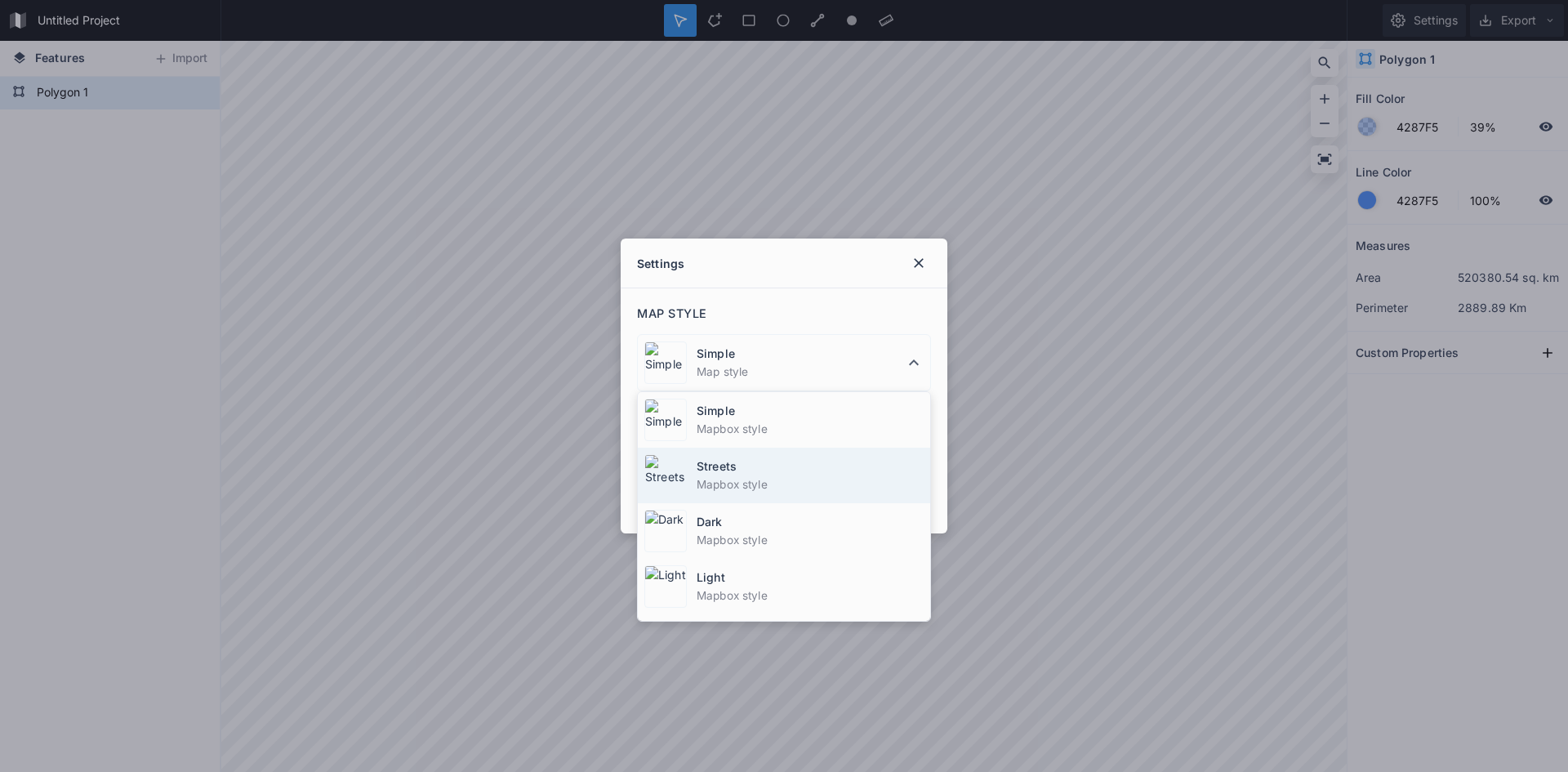
click at [771, 464] on dt "Streets" at bounding box center [809, 466] width 227 height 17
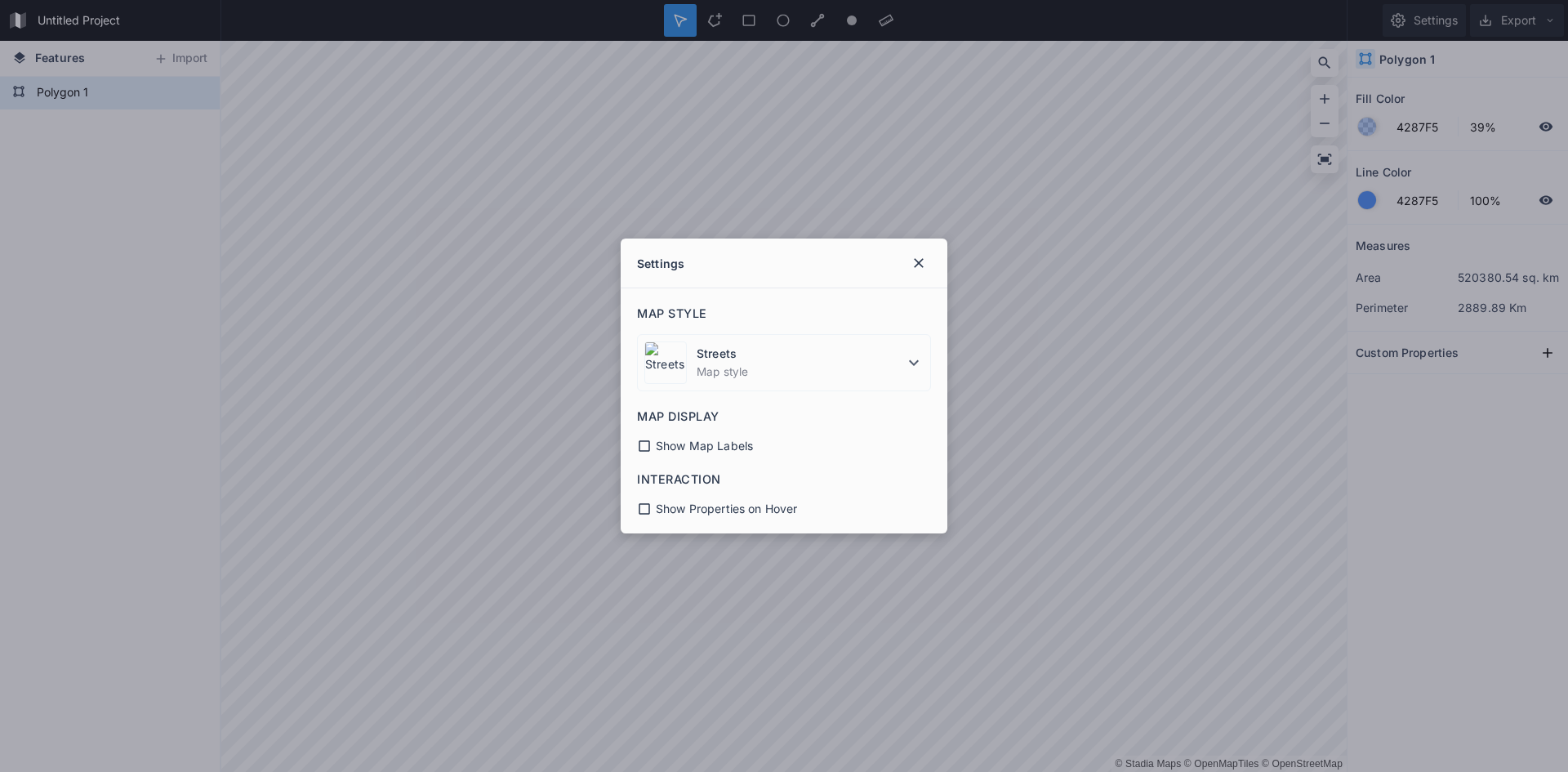
click at [1024, 423] on div "Settings Map Style Streets Map style Map Display Show Map Labels Interaction Sh…" at bounding box center [784, 386] width 1568 height 772
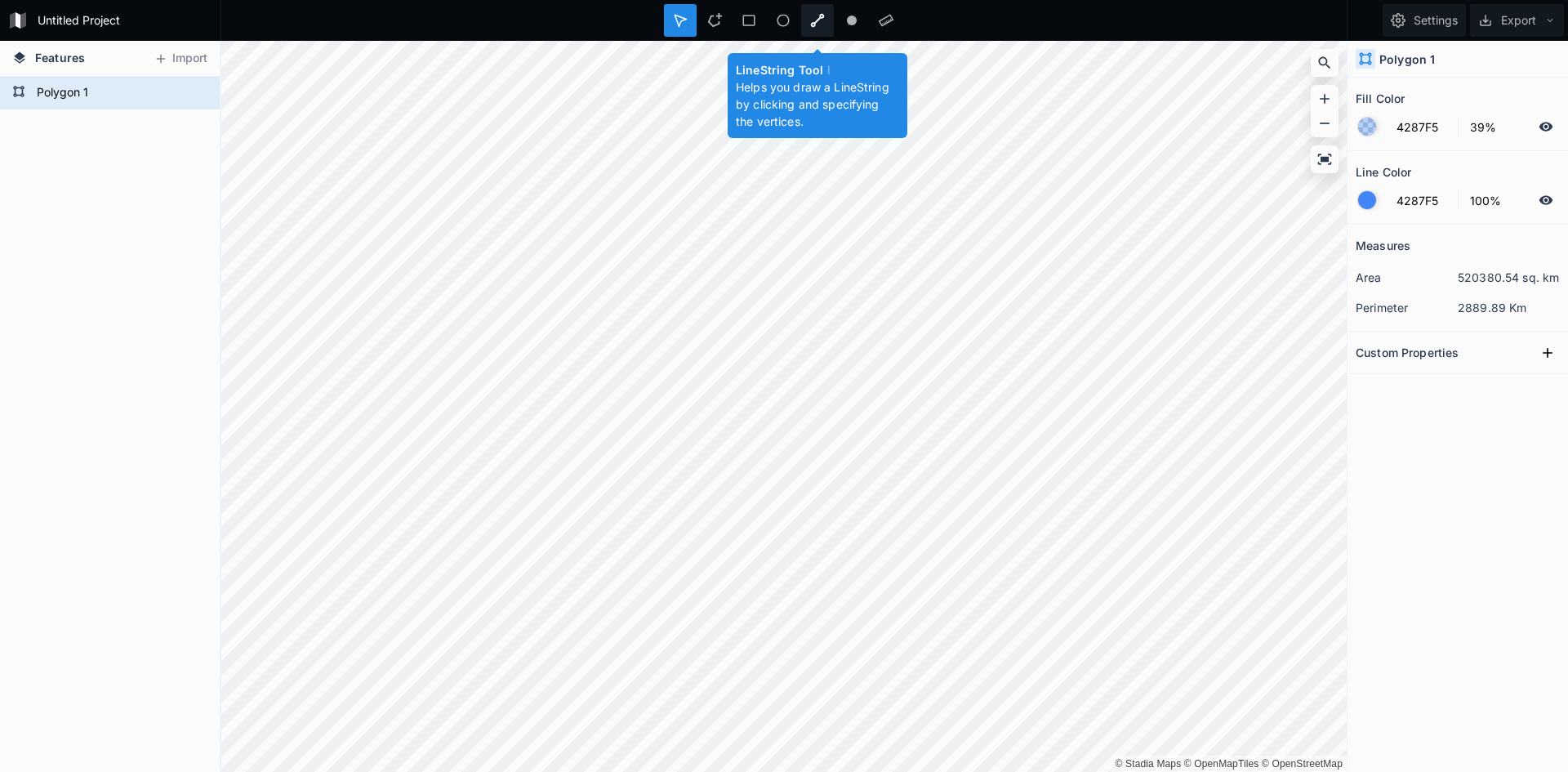
click at [822, 18] on icon at bounding box center [818, 21] width 14 height 14
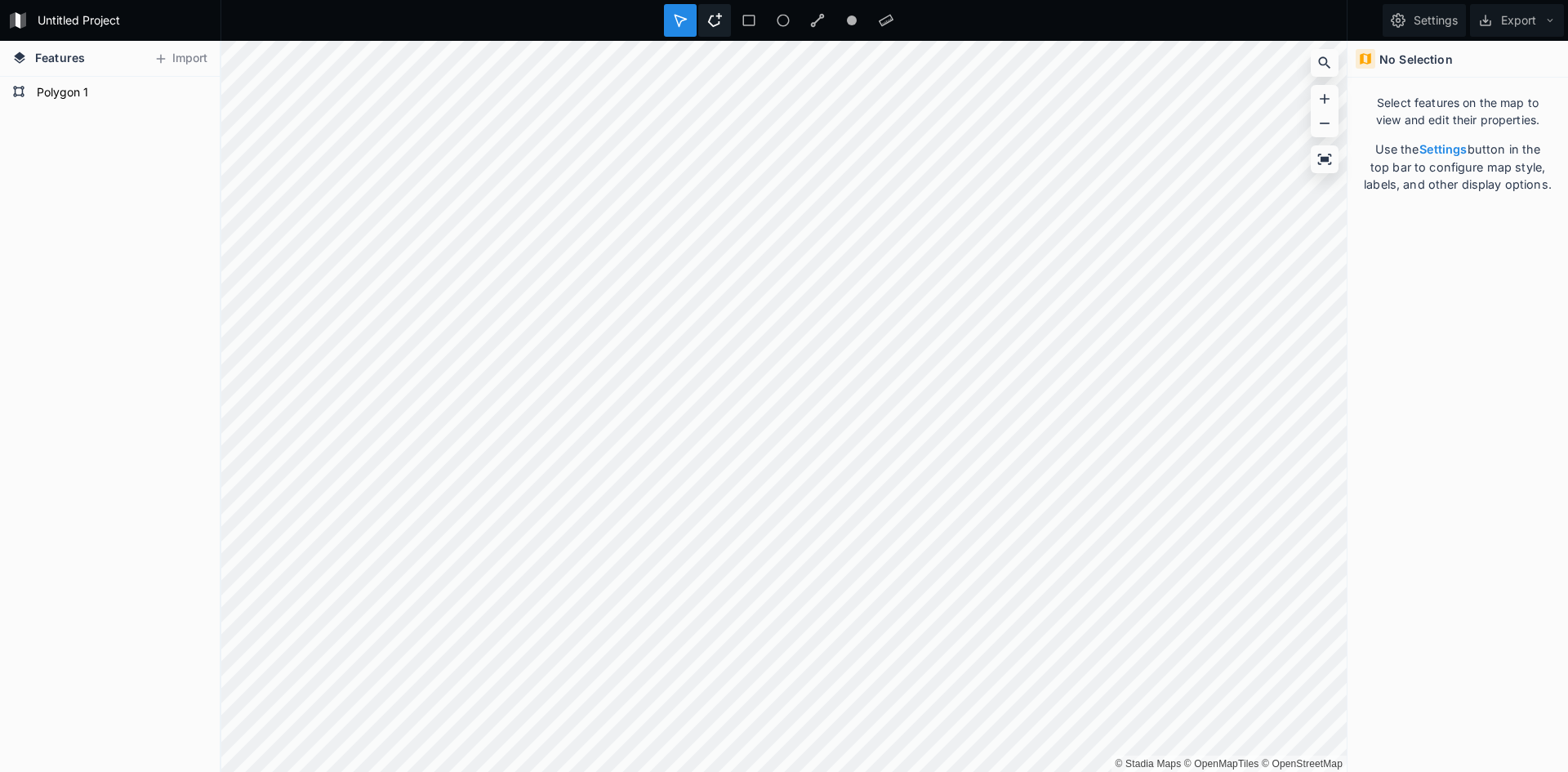
click at [712, 25] on icon at bounding box center [715, 20] width 14 height 14
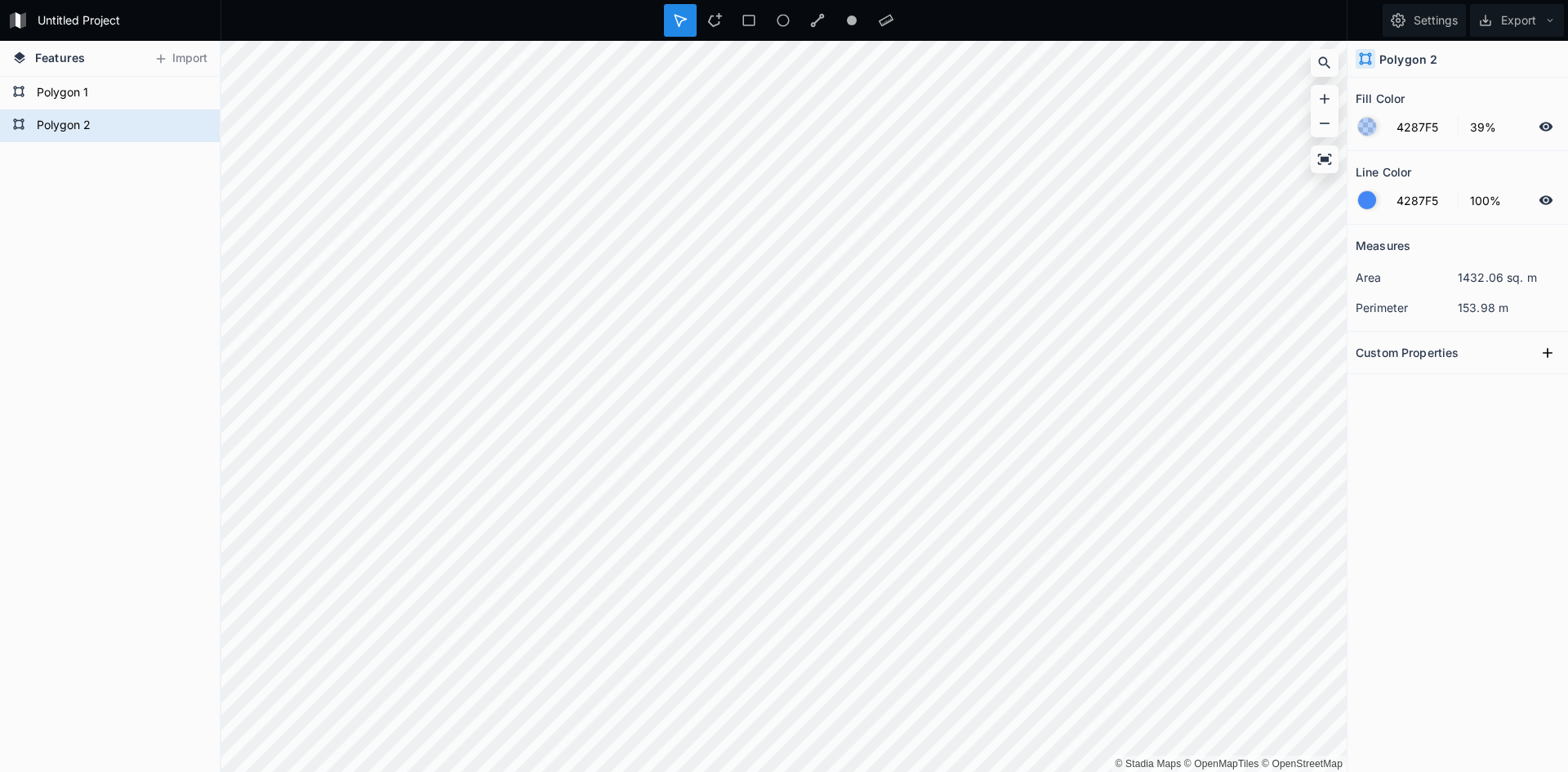
click at [1363, 215] on form "4287F5 100%" at bounding box center [1457, 200] width 204 height 31
click at [1363, 206] on div at bounding box center [1368, 200] width 18 height 18
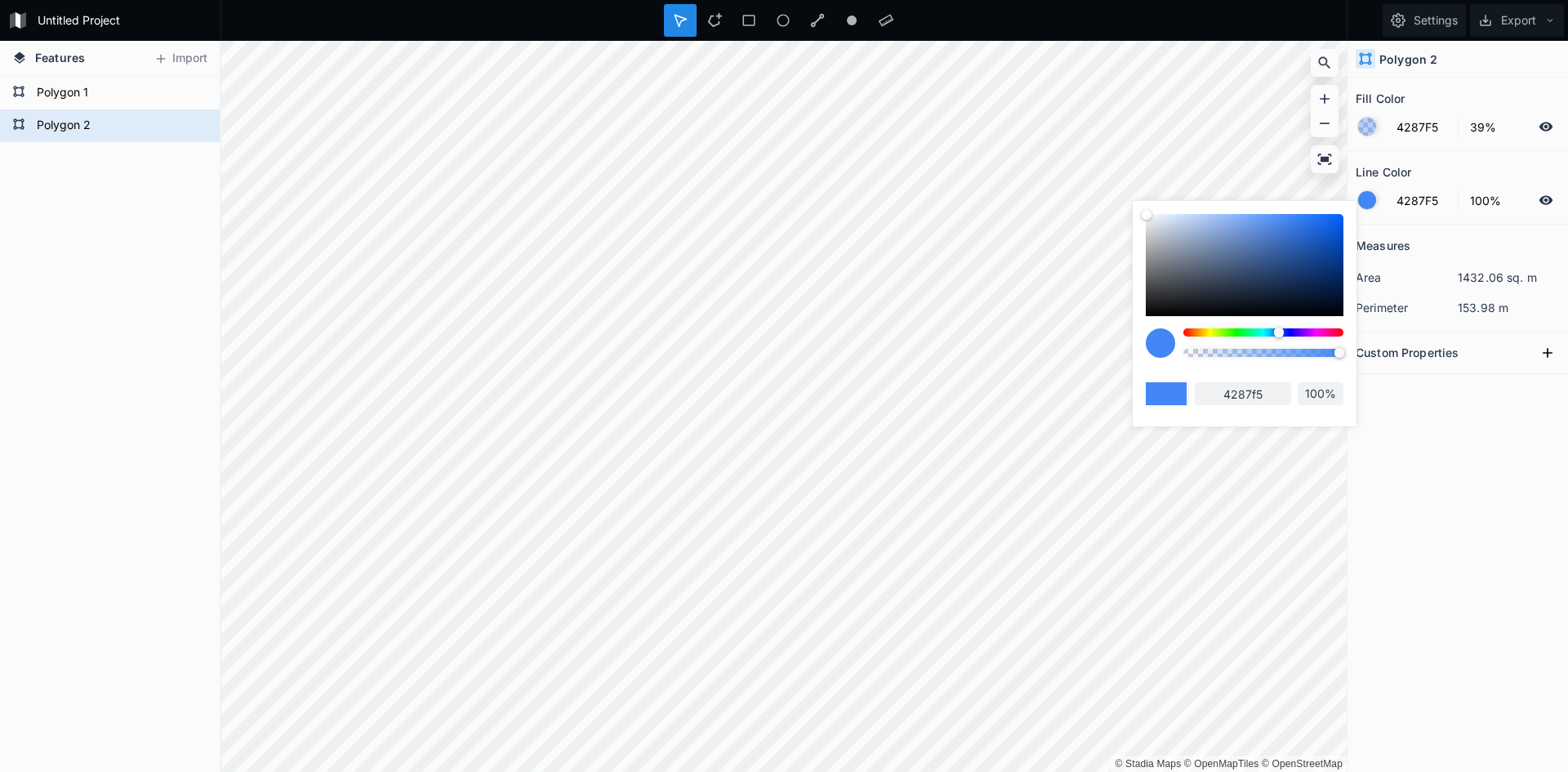
click at [1310, 304] on div at bounding box center [1244, 265] width 198 height 102
type input "050F1F"
type input "050f1f"
click at [1314, 337] on div at bounding box center [1263, 349] width 160 height 41
click at [1318, 335] on div at bounding box center [1263, 333] width 160 height 8
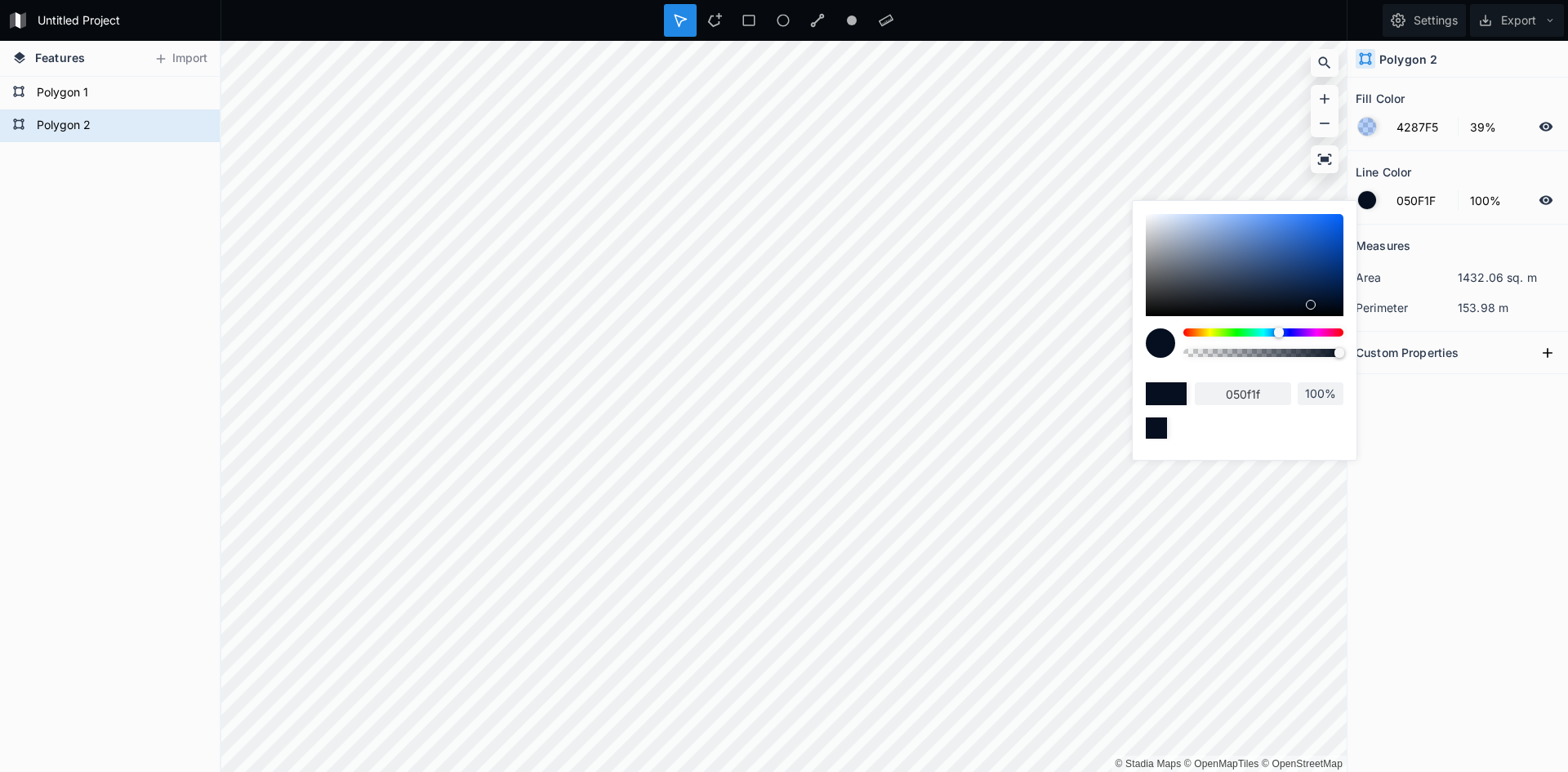
type input "1F051A"
type input "1f051a"
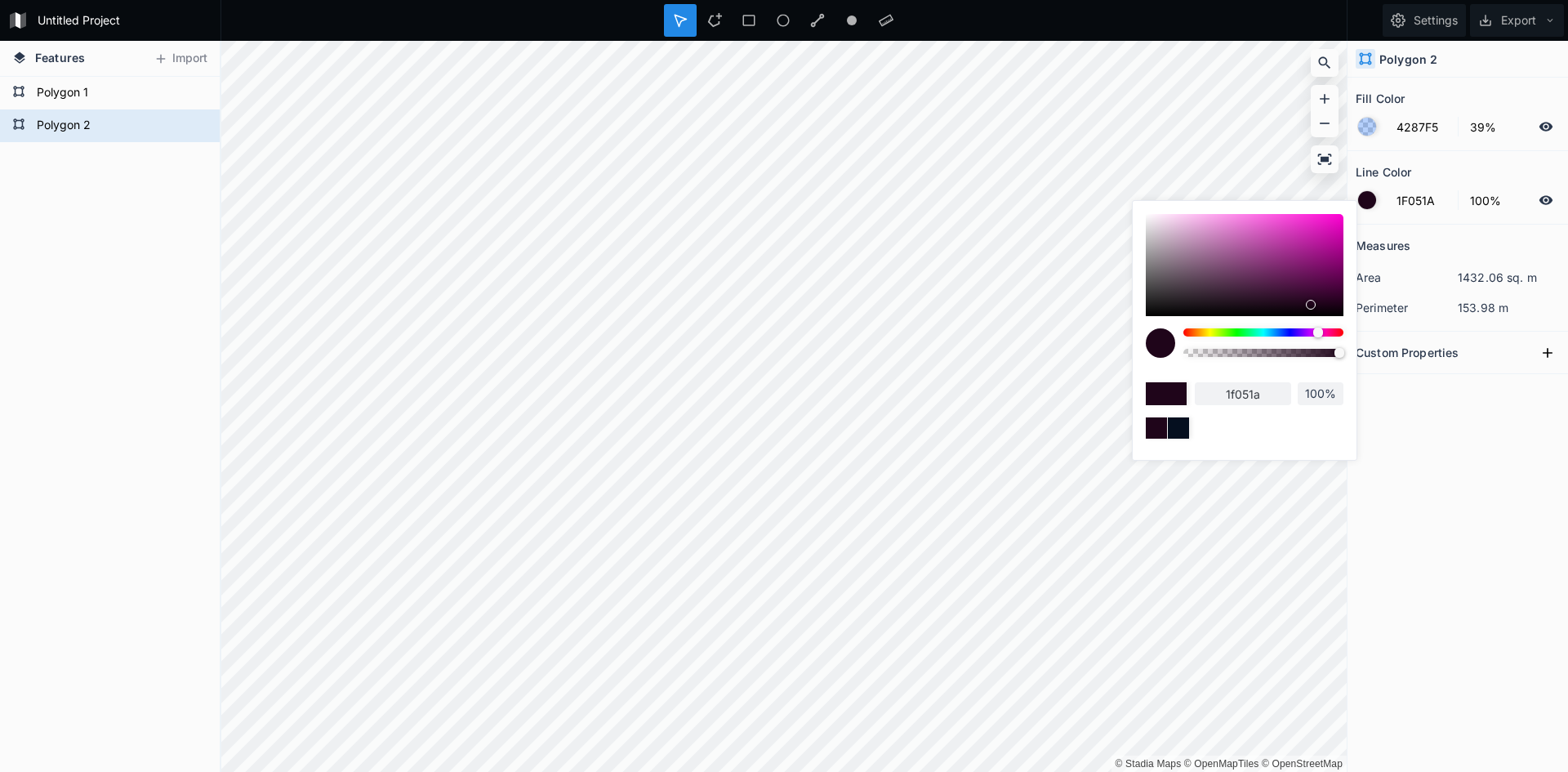
click at [1335, 333] on div at bounding box center [1263, 333] width 160 height 8
type input "1F0509"
type input "1f0509"
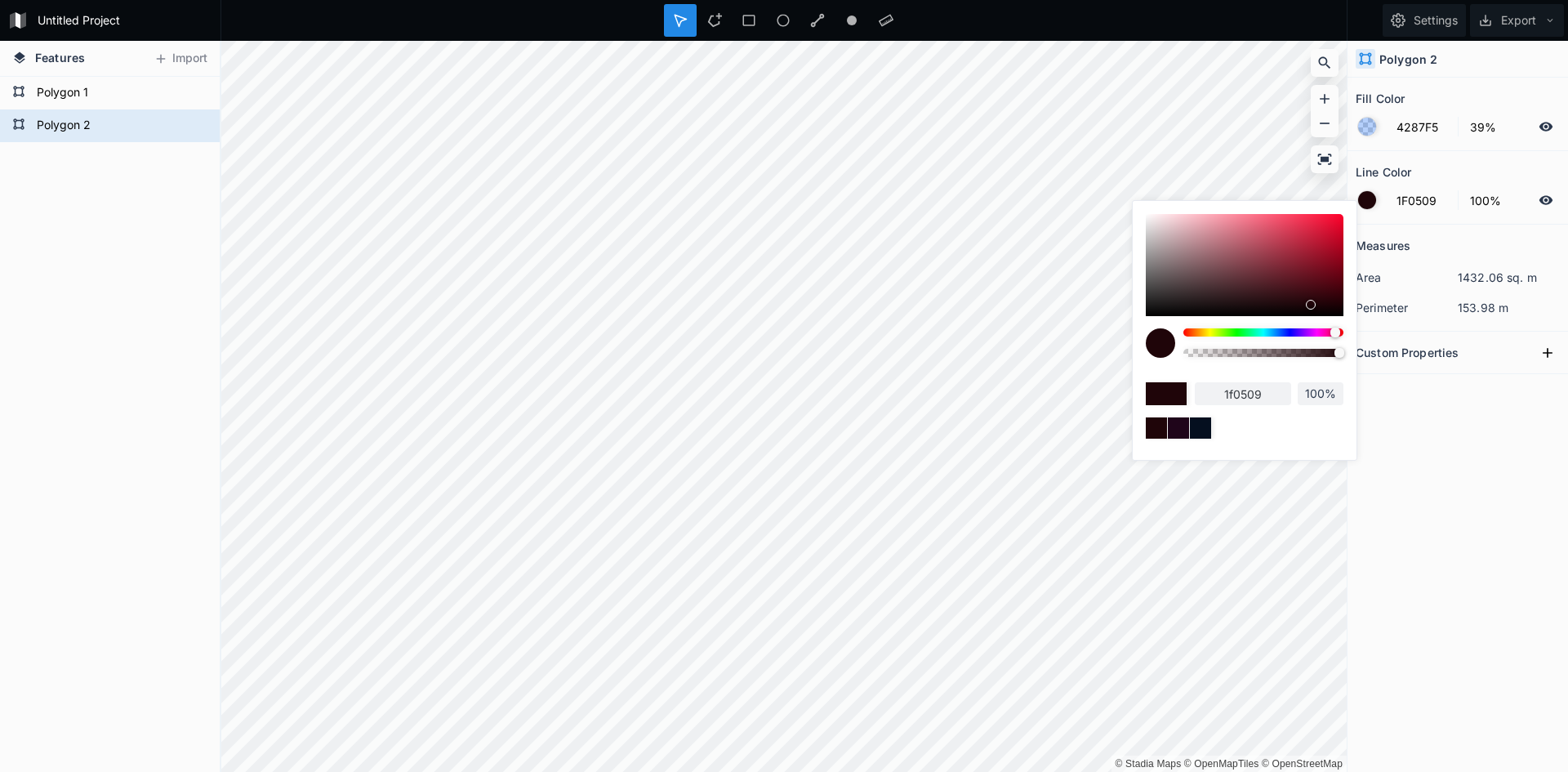
type input "1F050C"
type input "1f050c"
type input "1F050B"
type input "1f050b"
type input "1F0509"
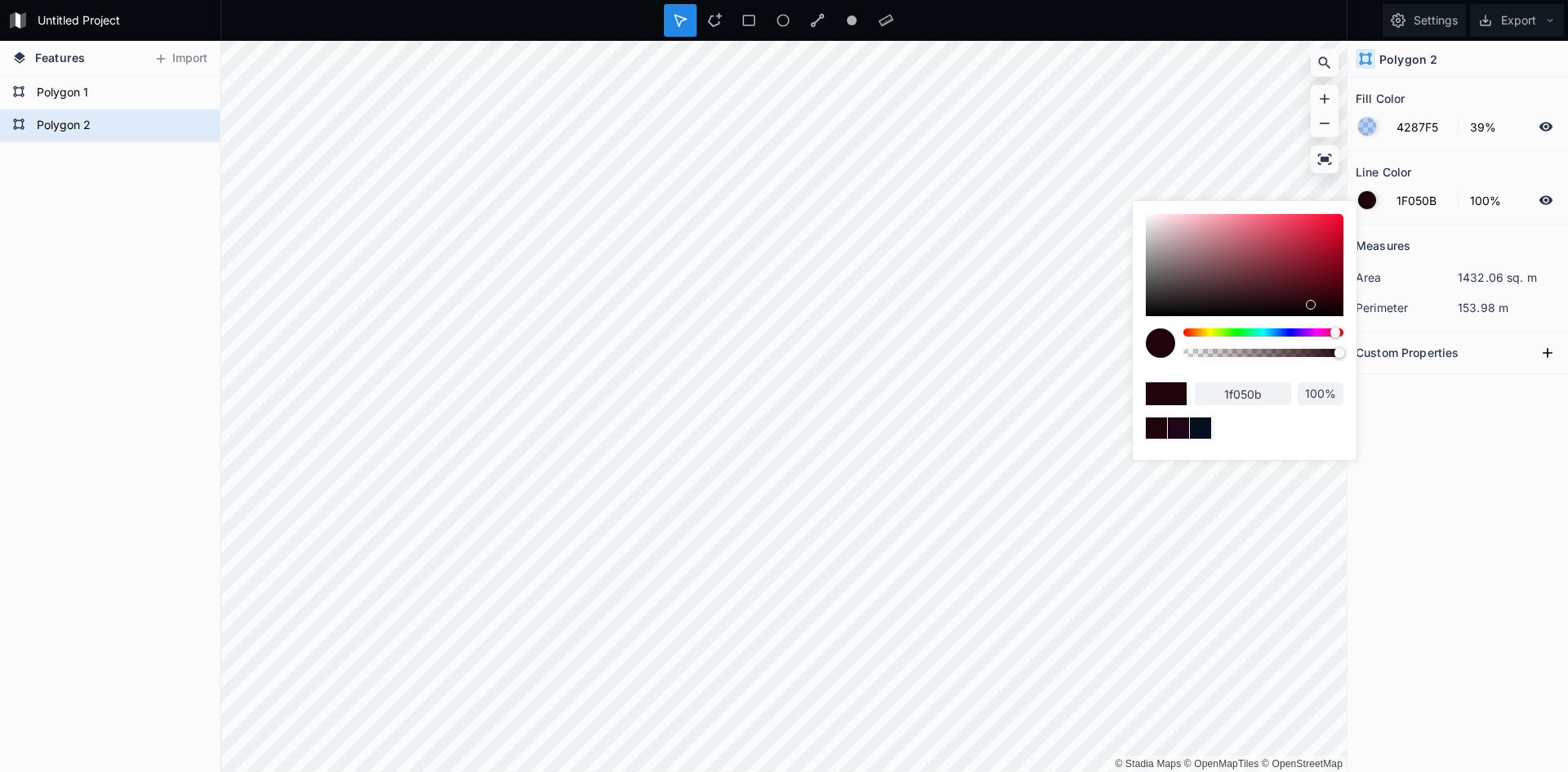
type input "1f0509"
type input "1F0507"
type input "1f0507"
type input "1F0505"
type input "1f0505"
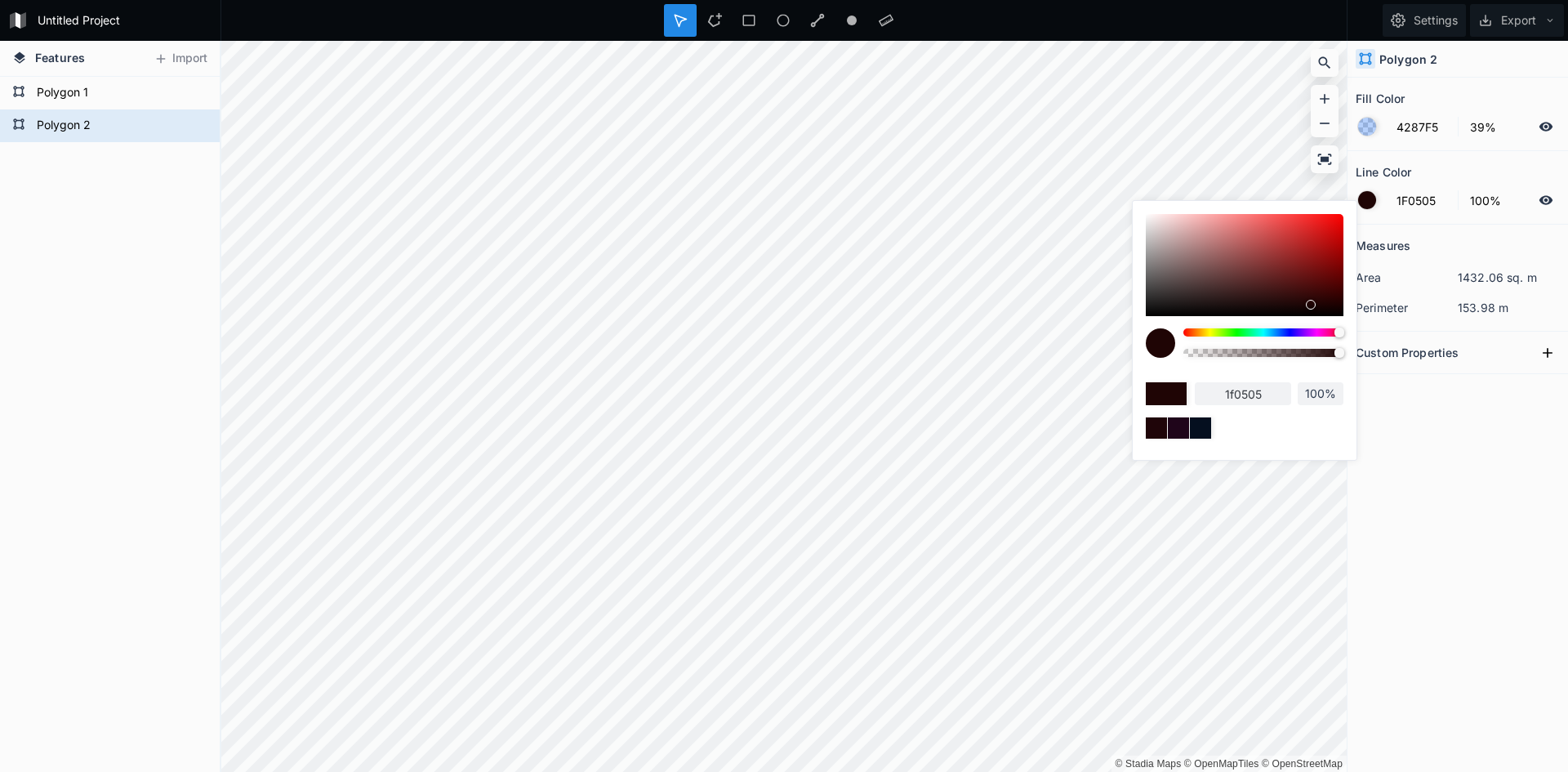
drag, startPoint x: 1333, startPoint y: 333, endPoint x: 1402, endPoint y: 362, distance: 74.8
click at [1402, 362] on body "Untitled Project Settings Export Features Import Polygon 1 Polygon 2 © Stadia M…" at bounding box center [784, 386] width 1568 height 772
click at [1248, 228] on div at bounding box center [1244, 265] width 198 height 102
type input "DB6969"
type input "db6969"
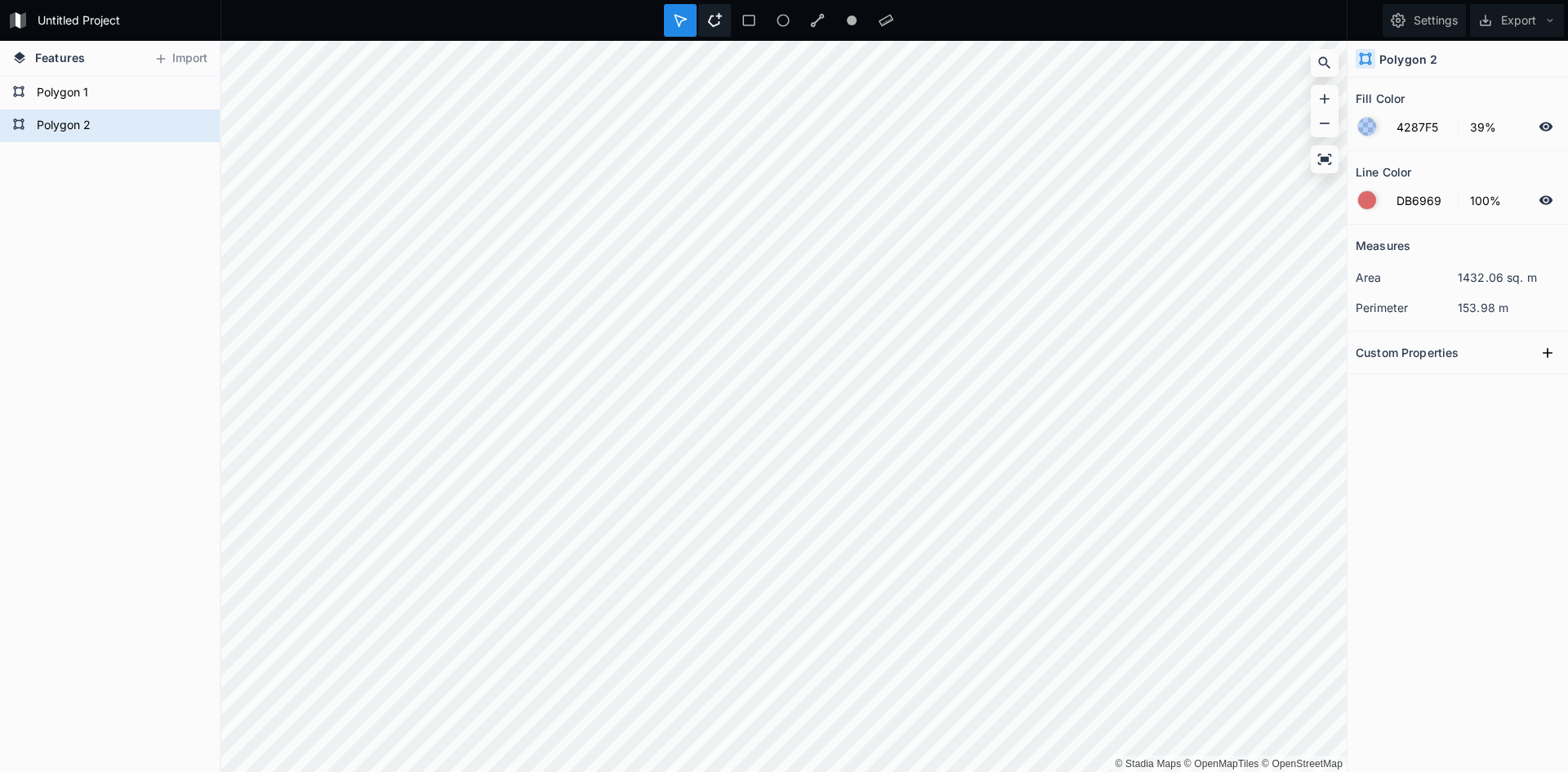
click at [711, 20] on icon at bounding box center [715, 21] width 15 height 15
click at [819, 561] on div "Modify" at bounding box center [853, 557] width 163 height 33
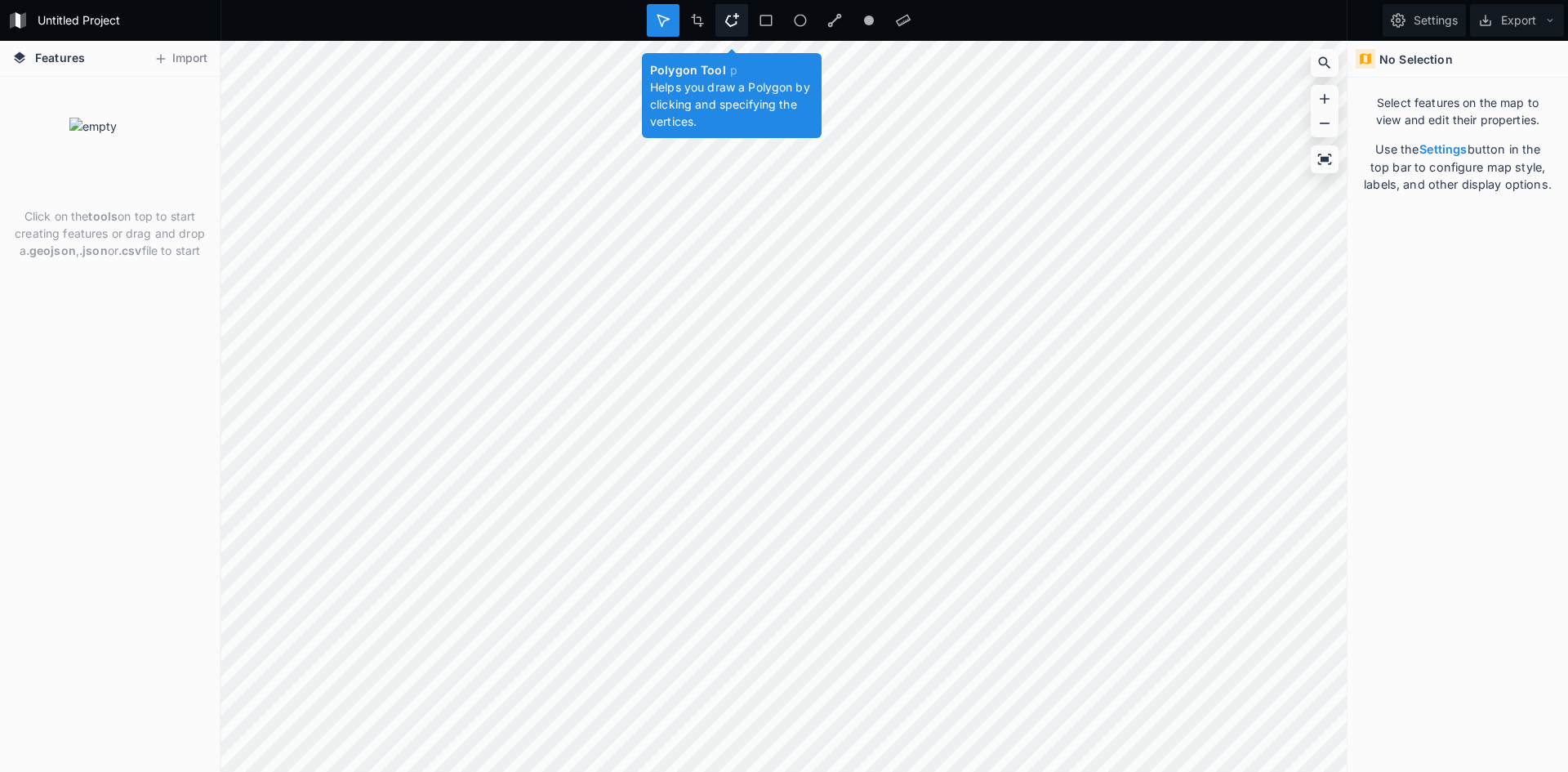
click at [735, 24] on icon at bounding box center [732, 20] width 14 height 14
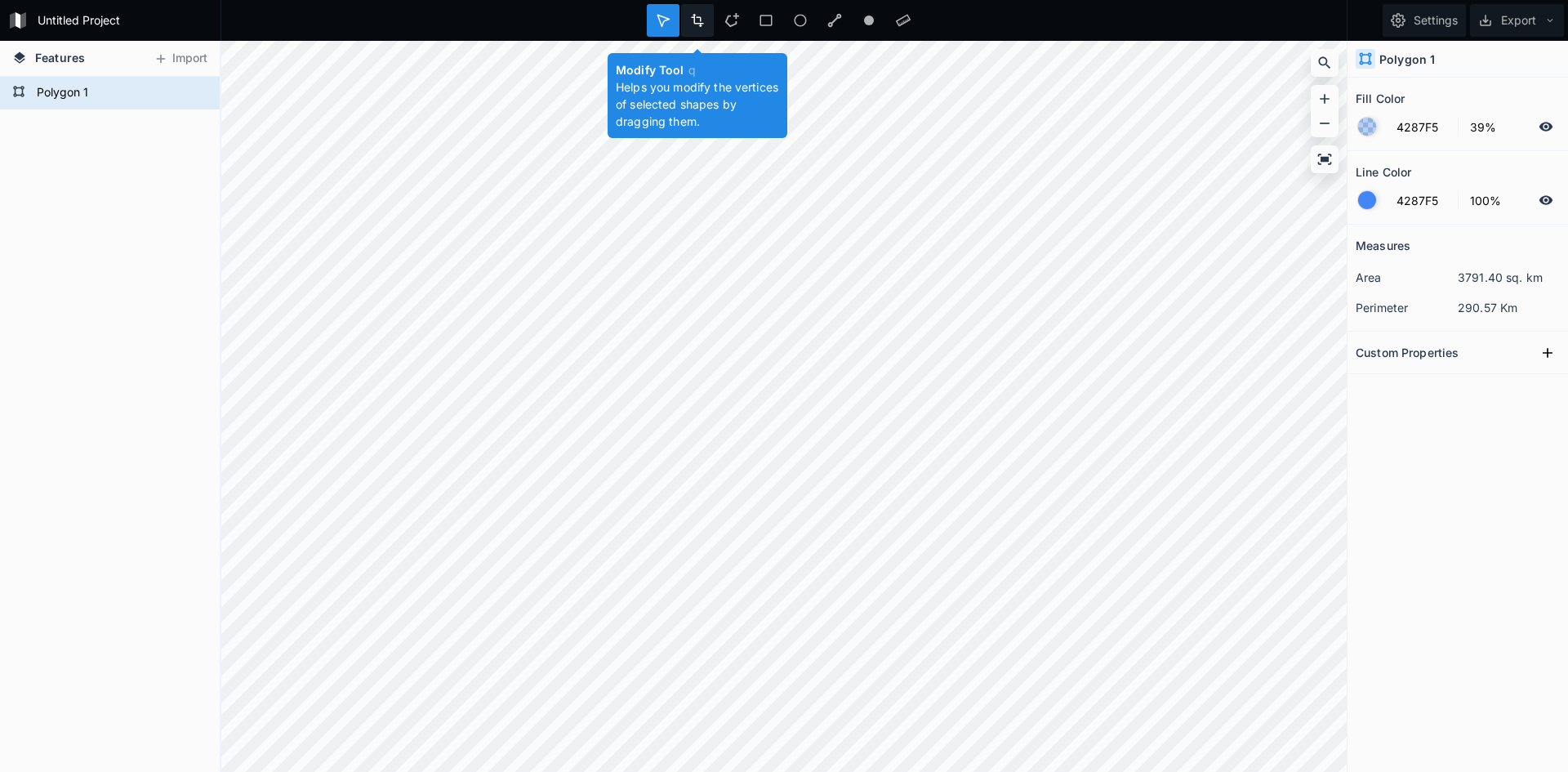
click at [696, 25] on icon at bounding box center [698, 21] width 15 height 15
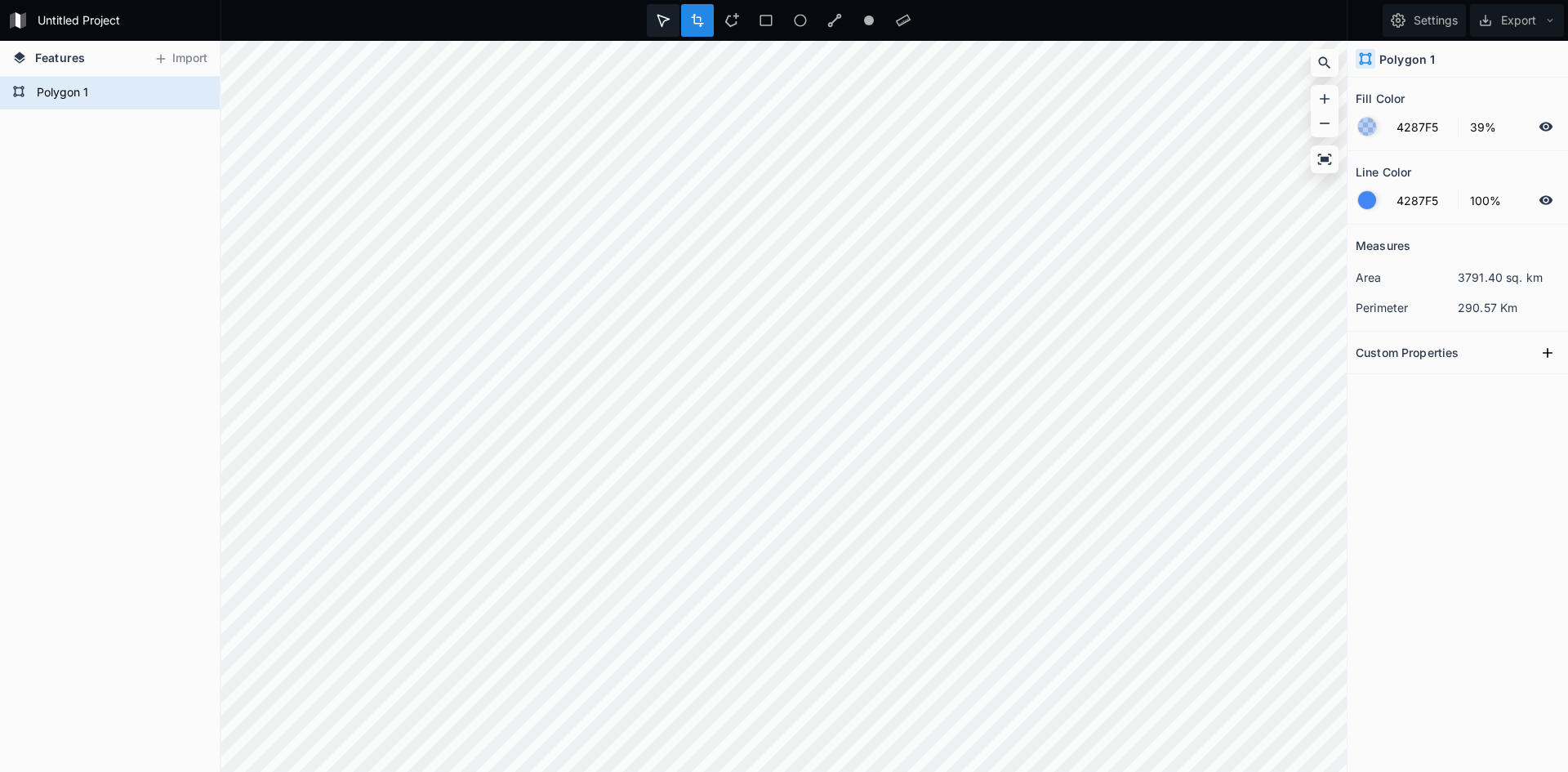
click at [665, 22] on icon at bounding box center [663, 21] width 15 height 15
click at [700, 24] on icon at bounding box center [698, 21] width 12 height 14
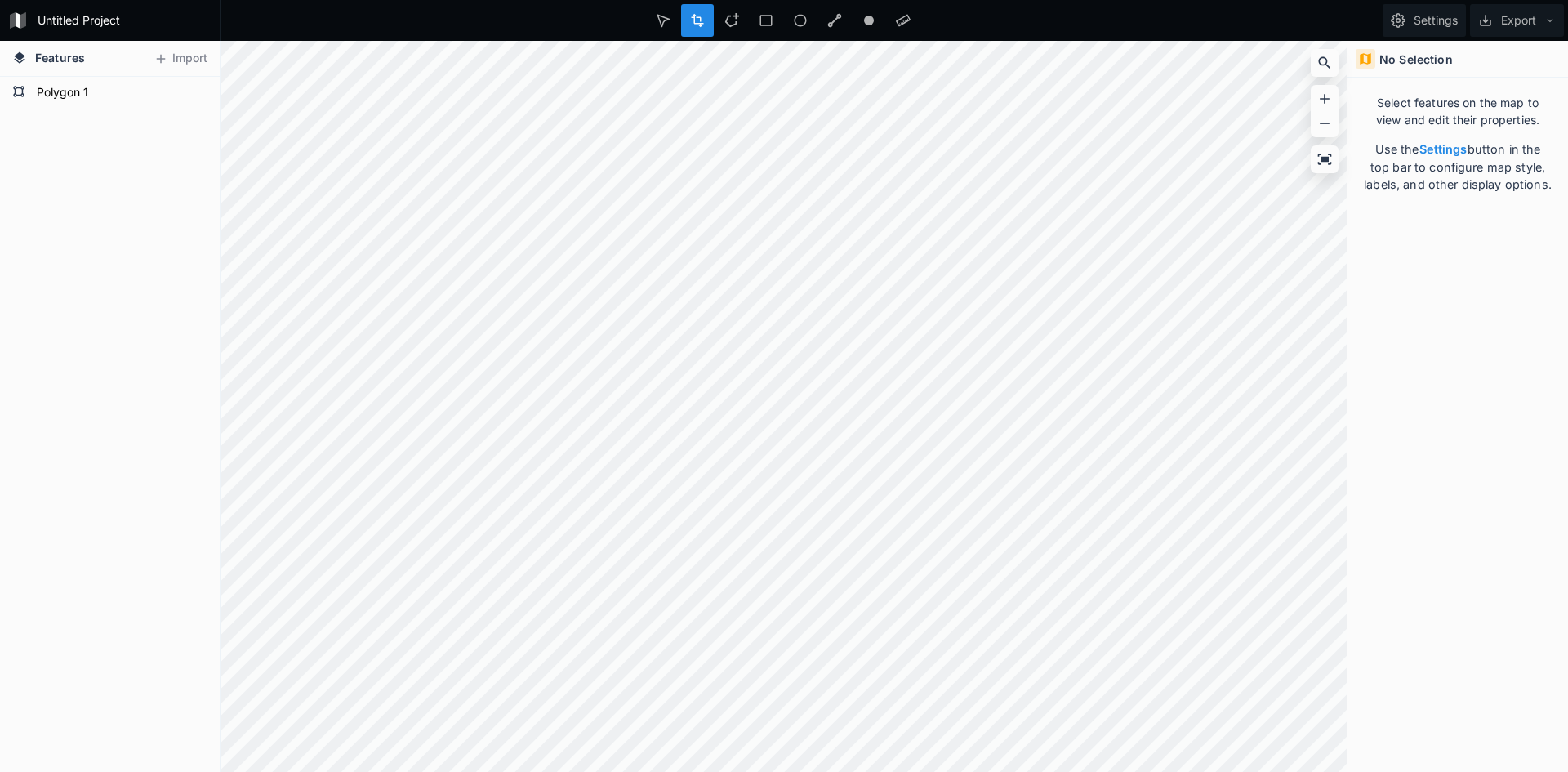
click at [702, 22] on icon at bounding box center [698, 21] width 15 height 15
click at [660, 17] on icon at bounding box center [663, 21] width 12 height 12
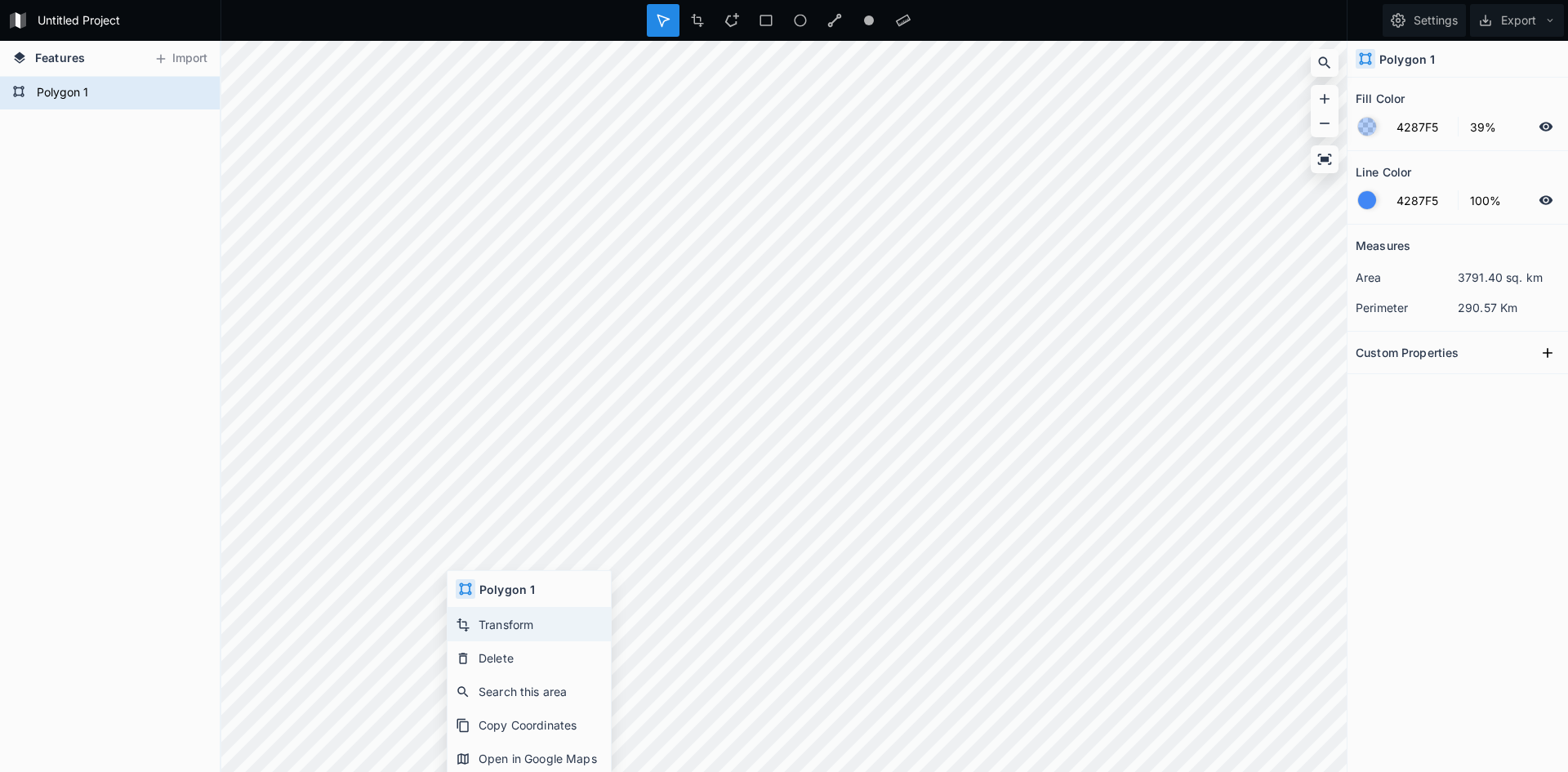
click at [485, 621] on div "Transform" at bounding box center [529, 624] width 163 height 33
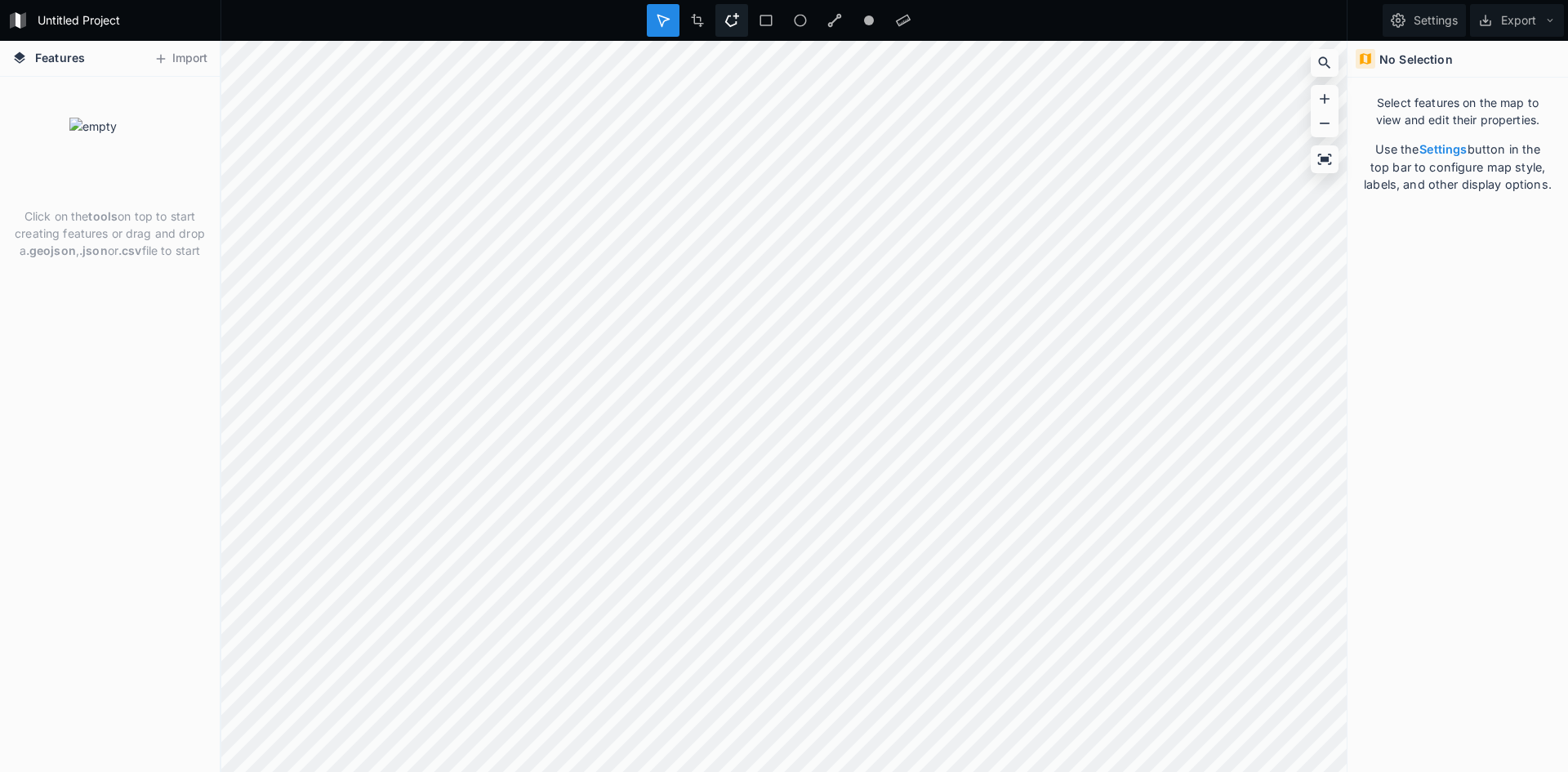
click at [726, 19] on icon at bounding box center [732, 21] width 15 height 15
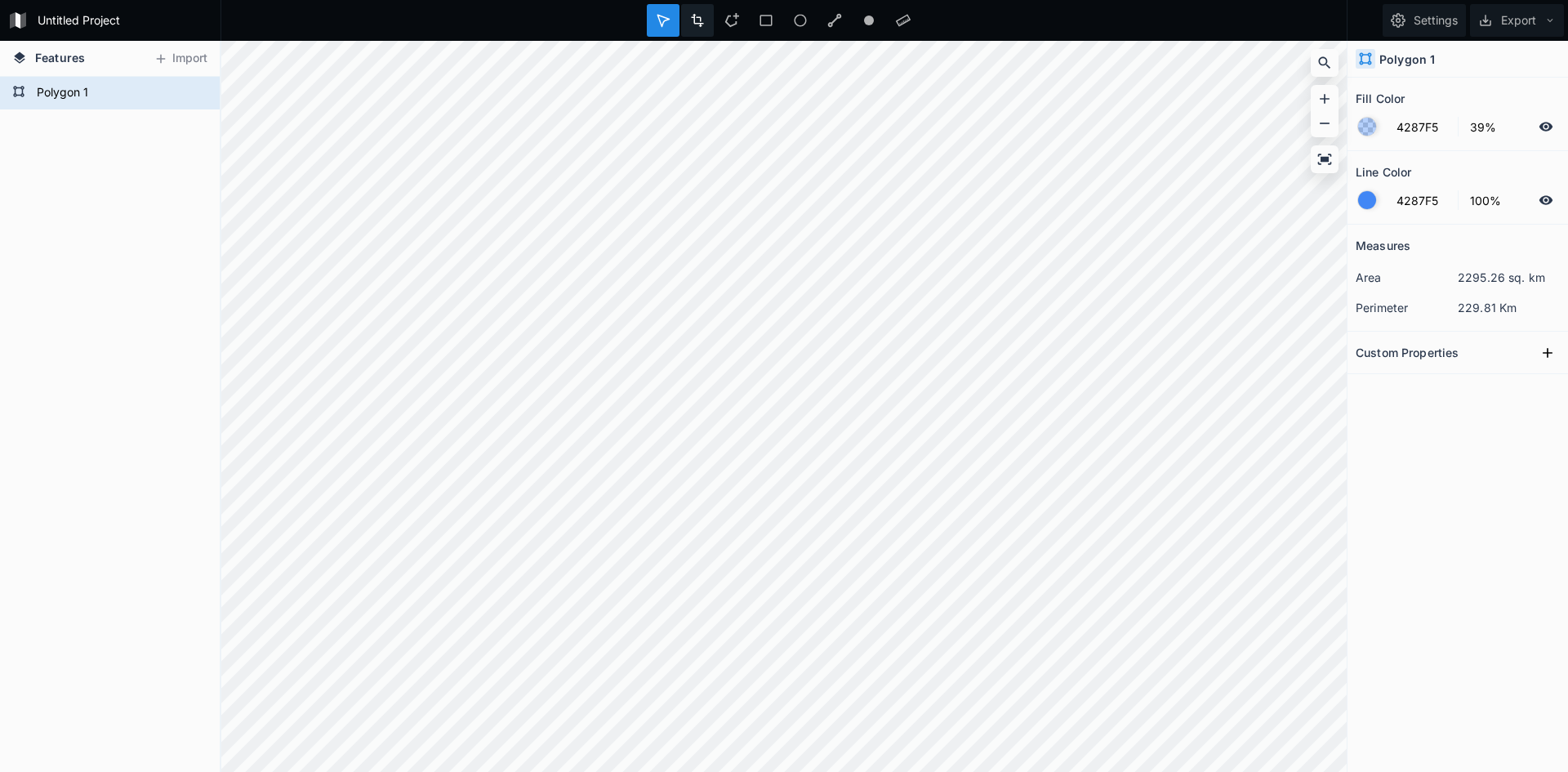
click at [695, 11] on div at bounding box center [697, 20] width 32 height 32
click at [566, 17] on div at bounding box center [784, 20] width 1127 height 41
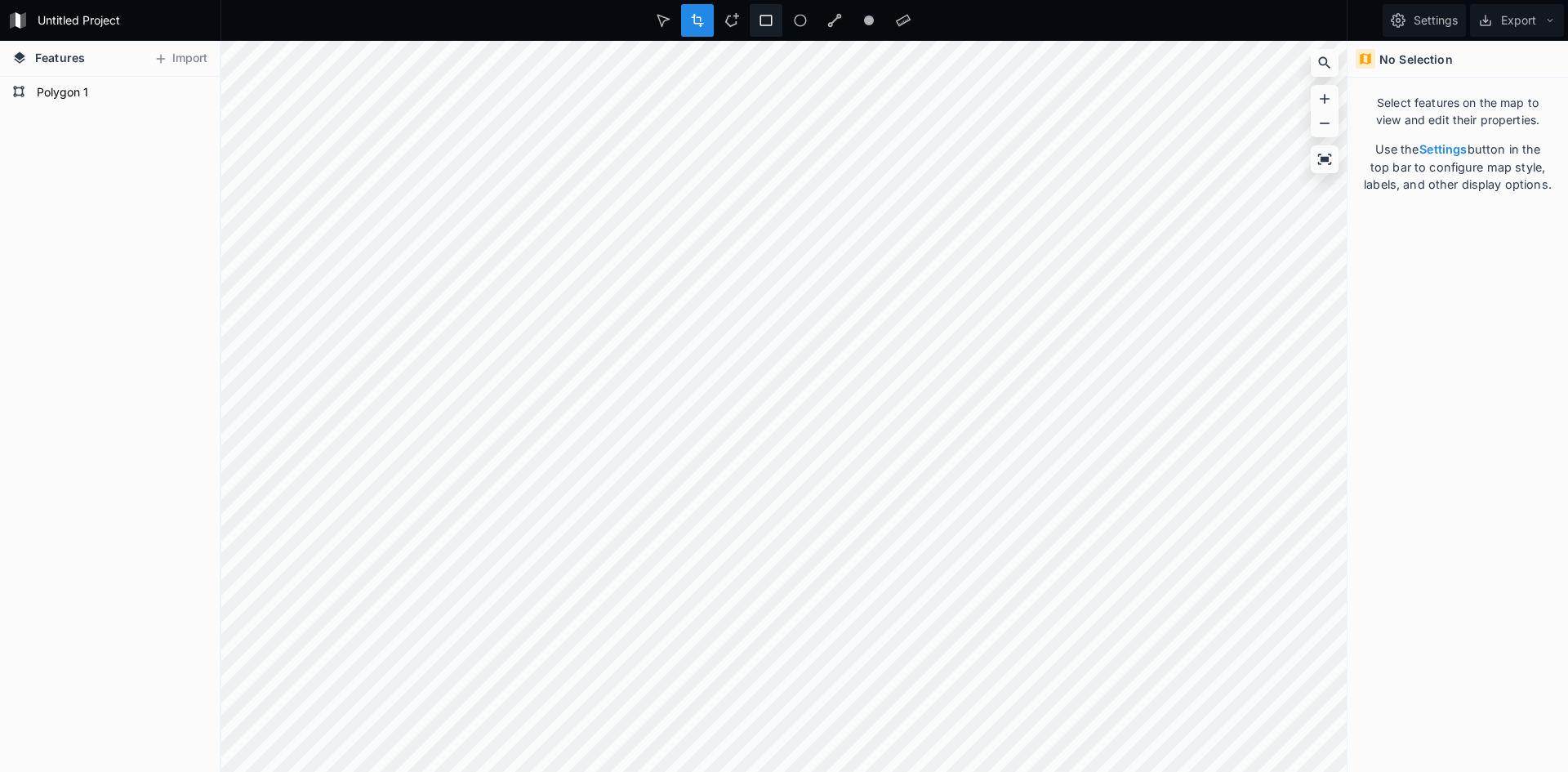
click at [764, 16] on icon at bounding box center [766, 21] width 12 height 12
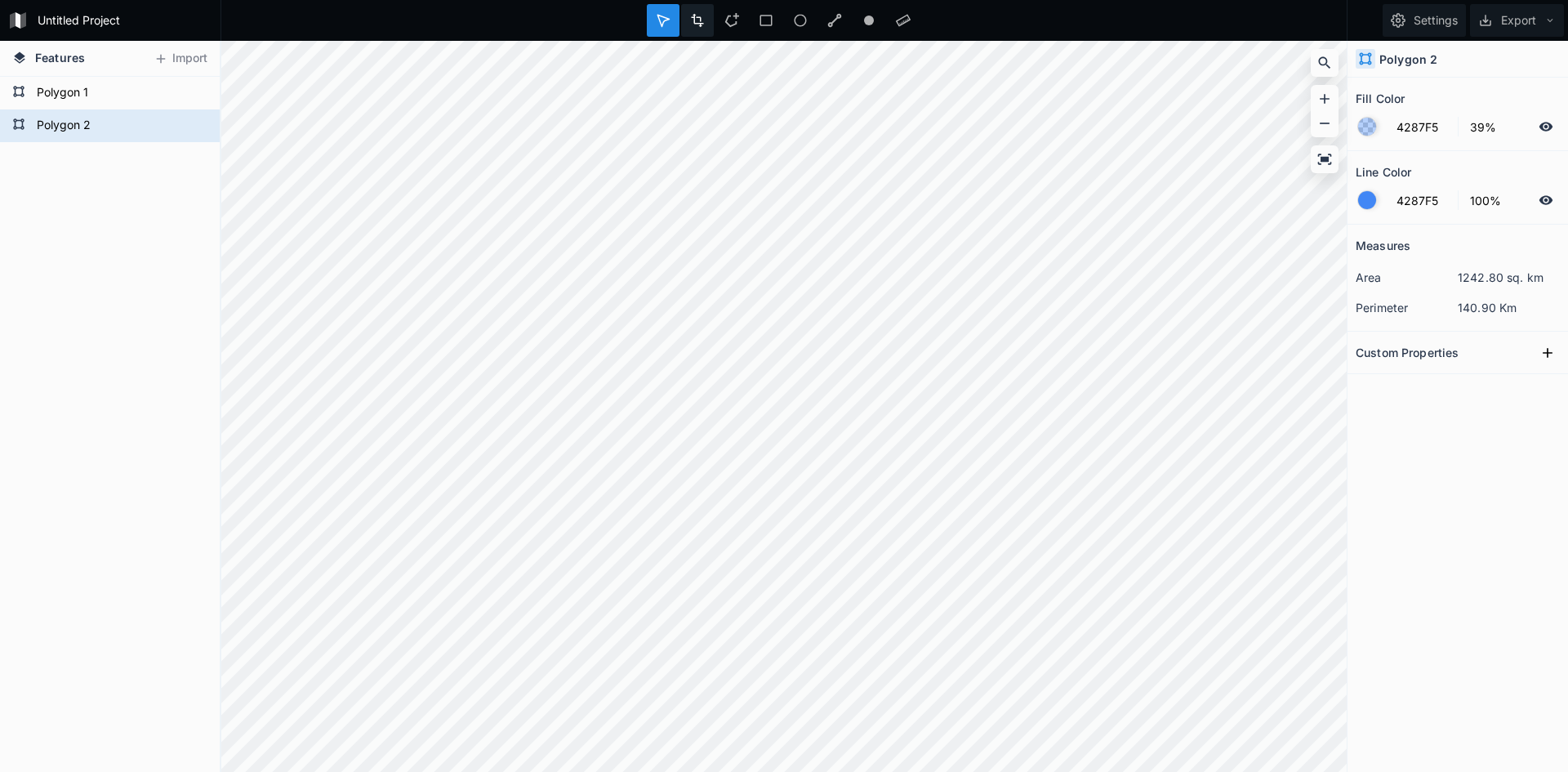
click at [696, 23] on icon at bounding box center [698, 21] width 12 height 14
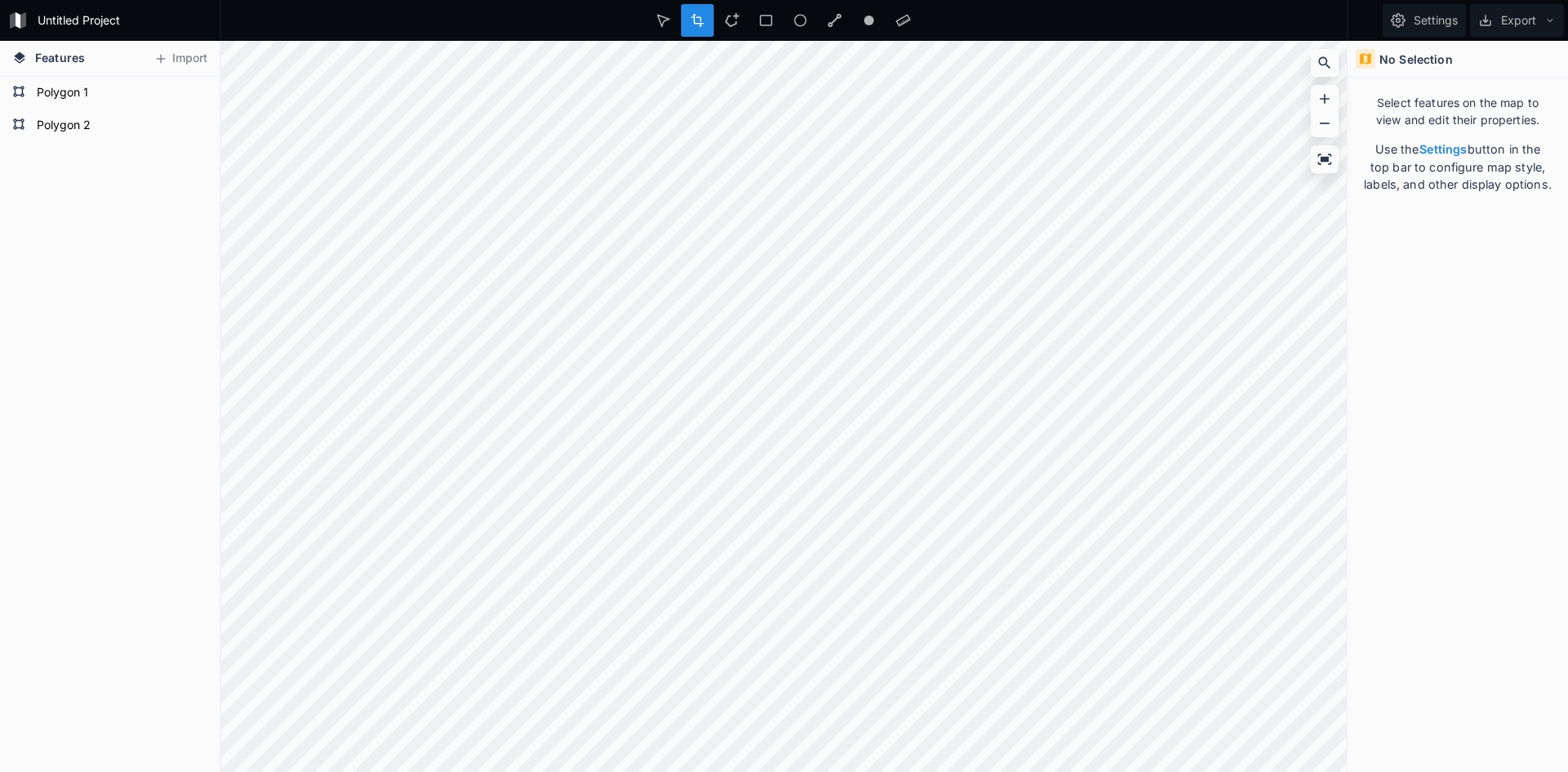
click at [694, 26] on icon at bounding box center [698, 21] width 15 height 15
click at [703, 19] on icon at bounding box center [698, 21] width 15 height 15
click at [665, 15] on icon at bounding box center [663, 21] width 15 height 15
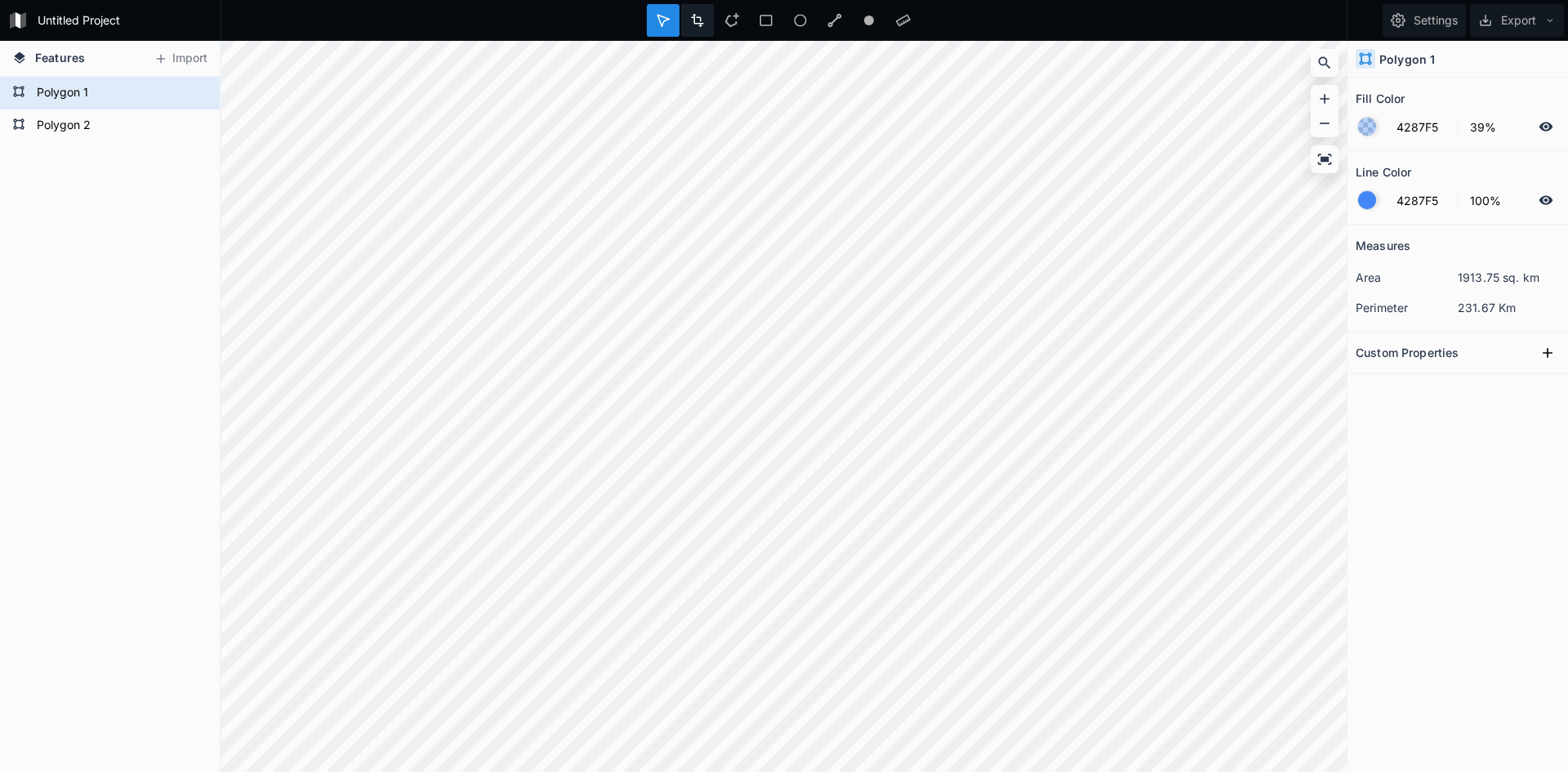
click at [701, 22] on icon at bounding box center [698, 21] width 15 height 15
click at [698, 17] on icon at bounding box center [698, 21] width 12 height 14
click at [659, 28] on div at bounding box center [663, 20] width 32 height 32
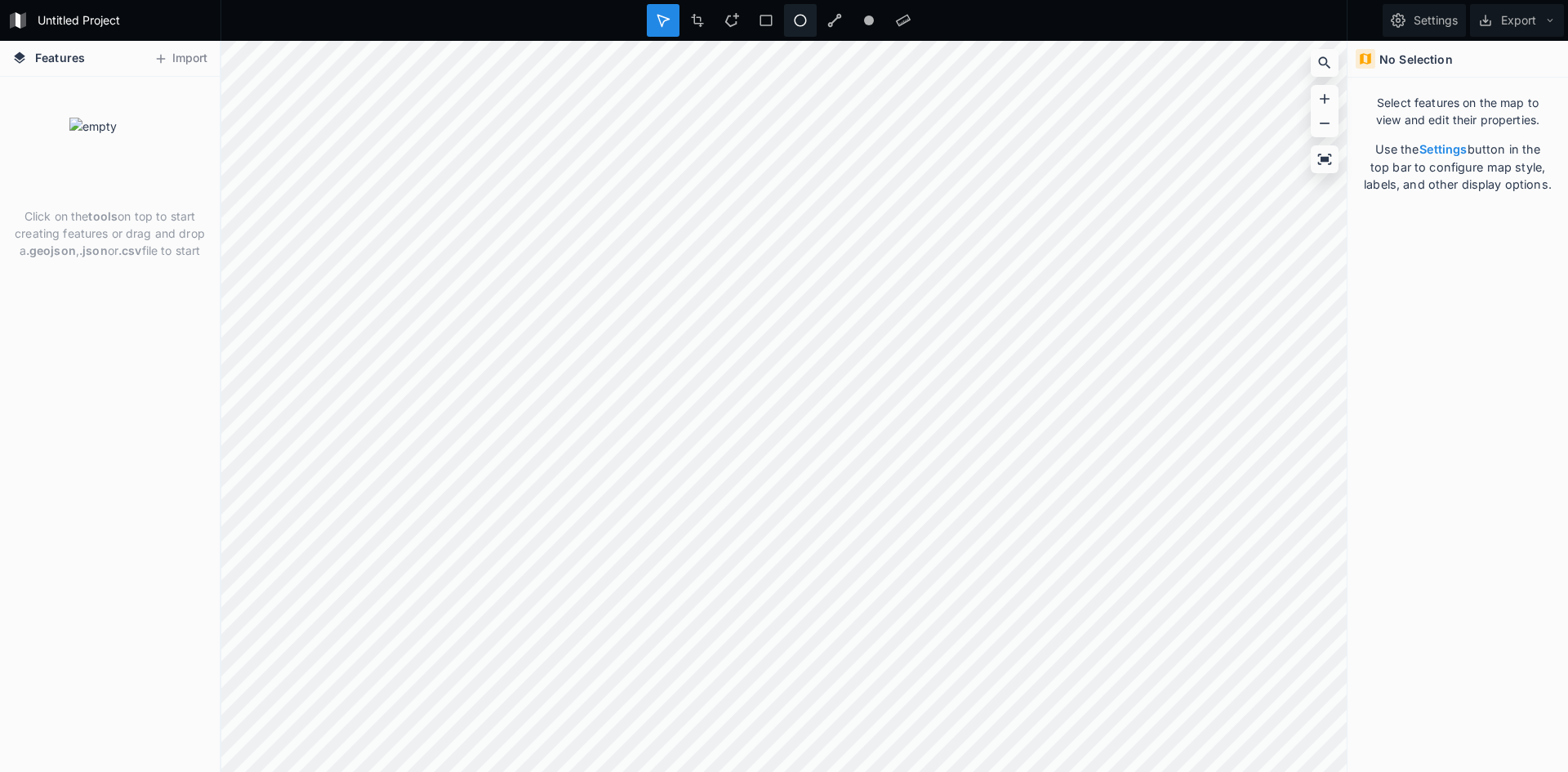
click at [798, 20] on icon at bounding box center [800, 21] width 15 height 15
